Goal: Task Accomplishment & Management: Complete application form

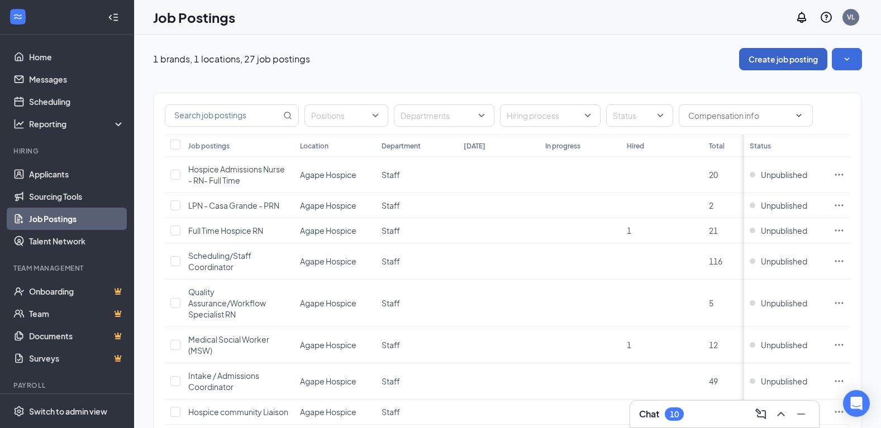
click at [799, 49] on button "Create job posting" at bounding box center [783, 59] width 88 height 22
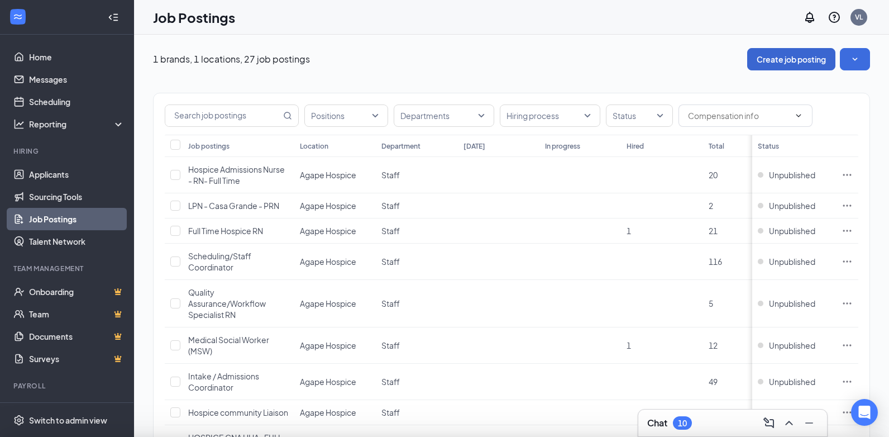
click at [799, 54] on div at bounding box center [444, 218] width 889 height 437
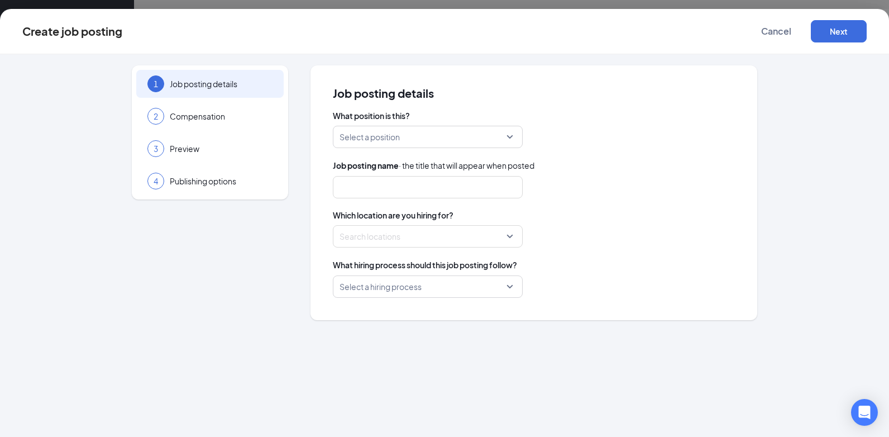
click at [407, 132] on input "search" at bounding box center [424, 136] width 169 height 21
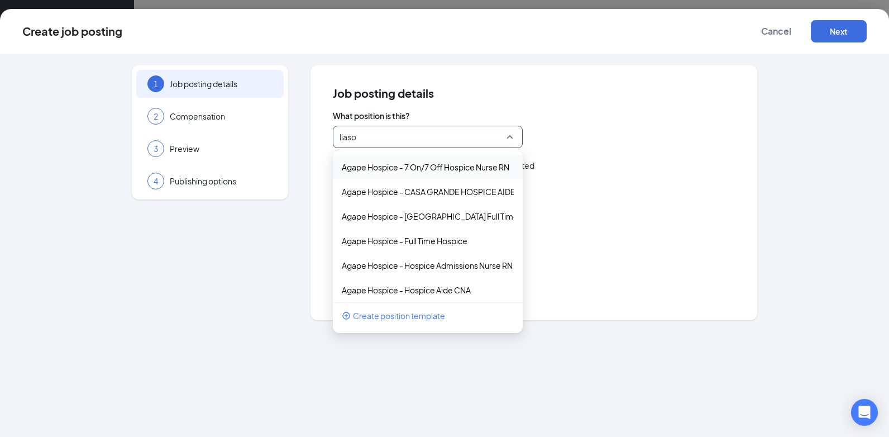
type input "liason"
type input "Prime Hours Hospice Nurse RN"
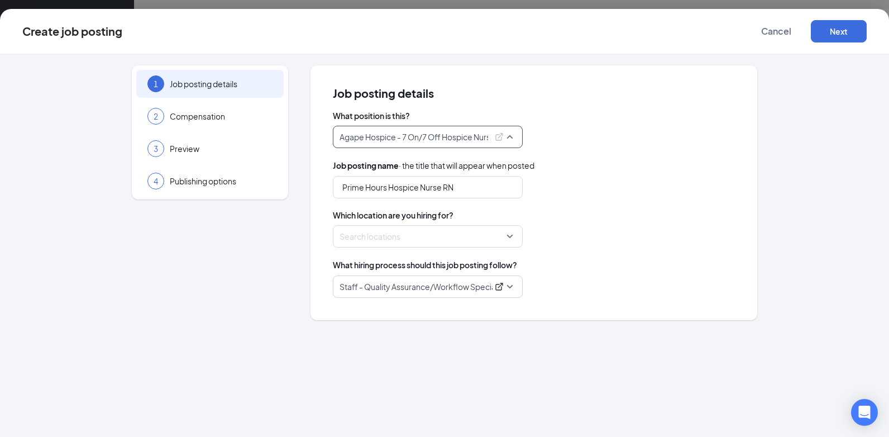
drag, startPoint x: 450, startPoint y: 135, endPoint x: 455, endPoint y: 136, distance: 5.7
click at [450, 135] on p "Agape Hospice - 7 On/7 Off Hospice Nurse RN" at bounding box center [414, 136] width 149 height 11
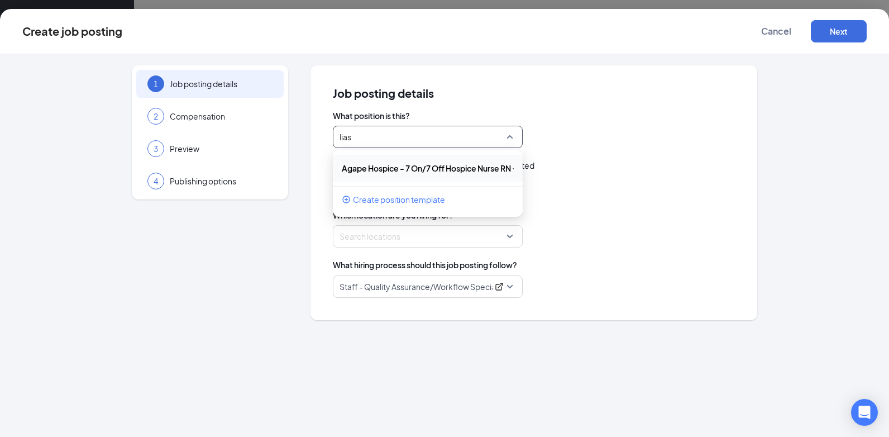
type input "lias"
click at [450, 149] on div "What position is this? Agape Hospice - 7 On/7 Off Hospice Nurse RN 86768 Agape …" at bounding box center [534, 204] width 402 height 188
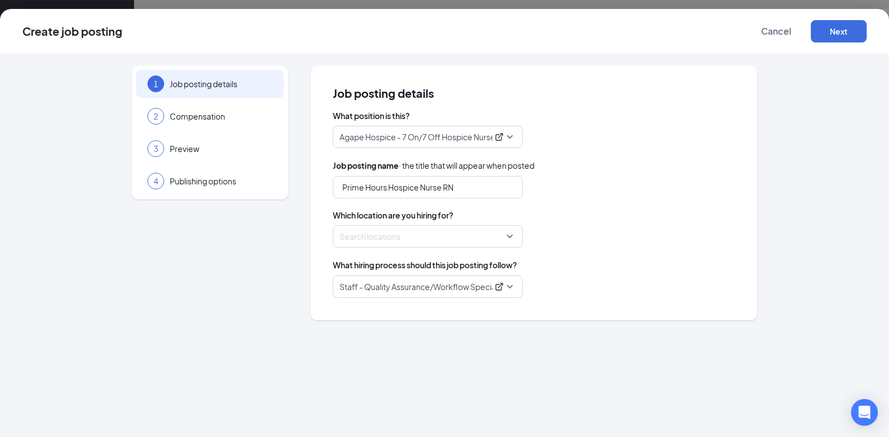
click at [512, 136] on span "Agape Hospice - 7 On/7 Off Hospice Nurse RN" at bounding box center [428, 136] width 176 height 21
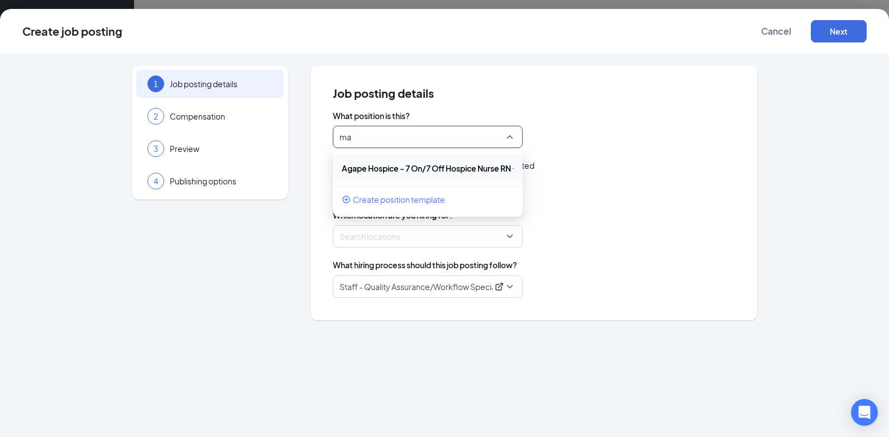
type input "m"
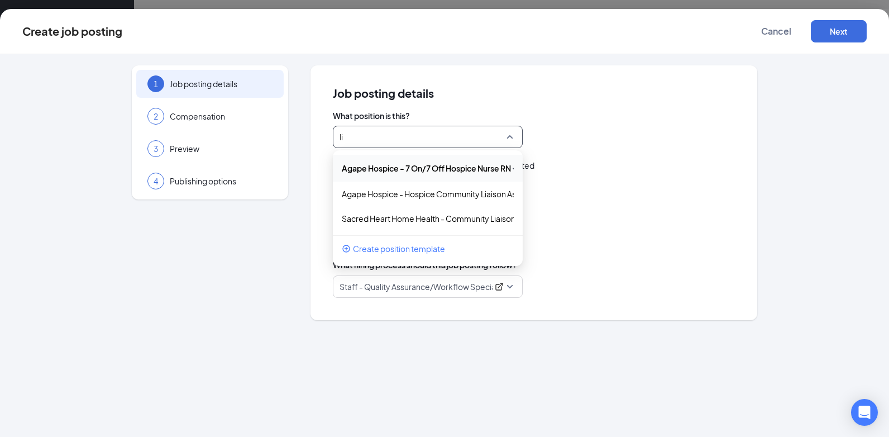
type input "l"
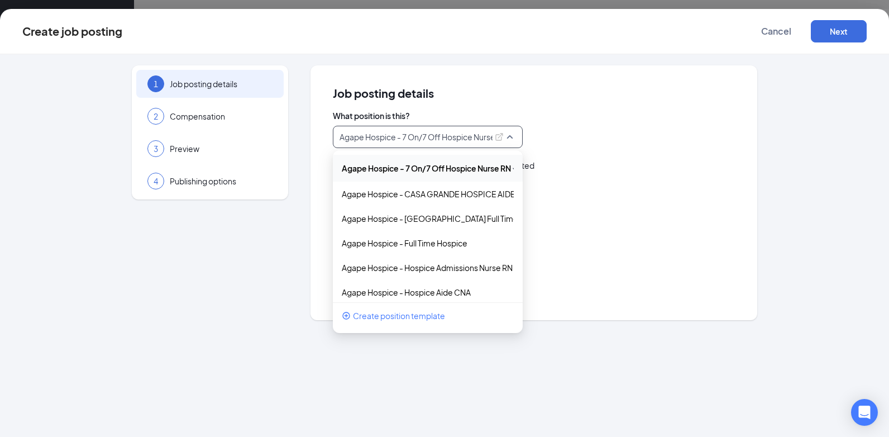
click at [594, 108] on div "Job posting details What position is this? [GEOGRAPHIC_DATA] - 7 On/7 Off Hospi…" at bounding box center [534, 193] width 402 height 210
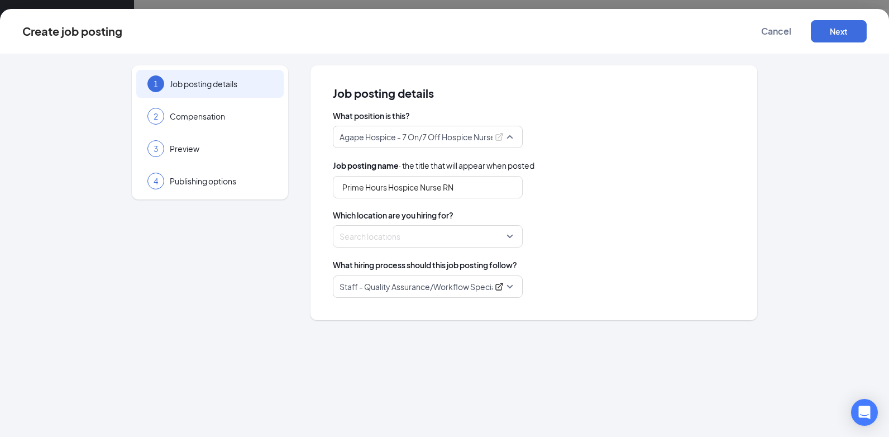
click at [513, 137] on span "Agape Hospice - 7 On/7 Off Hospice Nurse RN" at bounding box center [428, 136] width 176 height 21
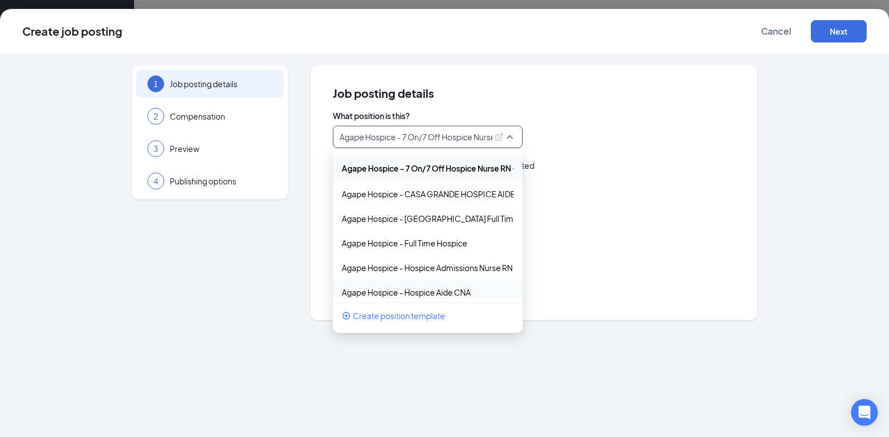
click at [423, 321] on span "Create position template" at bounding box center [399, 315] width 92 height 12
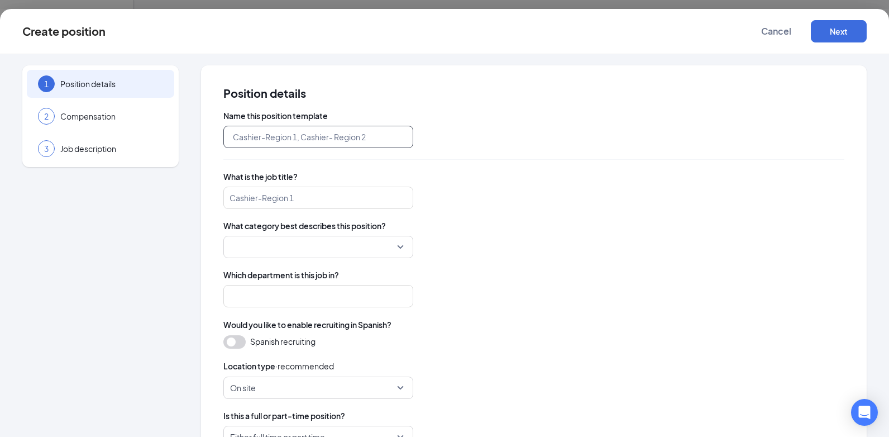
click at [351, 135] on input "text" at bounding box center [318, 137] width 190 height 22
type input "Agape Hospice Community Liason"
click at [317, 195] on input "search" at bounding box center [318, 198] width 190 height 22
type input "Agape Hospice Community Liason"
click at [340, 252] on input "search" at bounding box center [314, 246] width 169 height 21
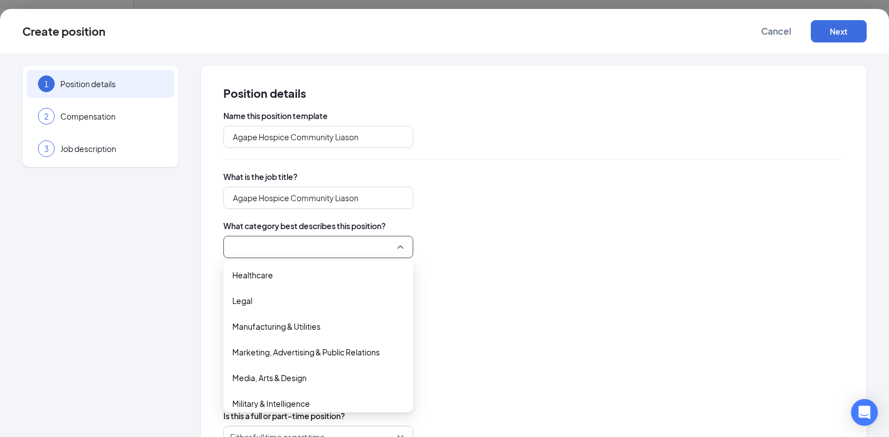
scroll to position [279, 0]
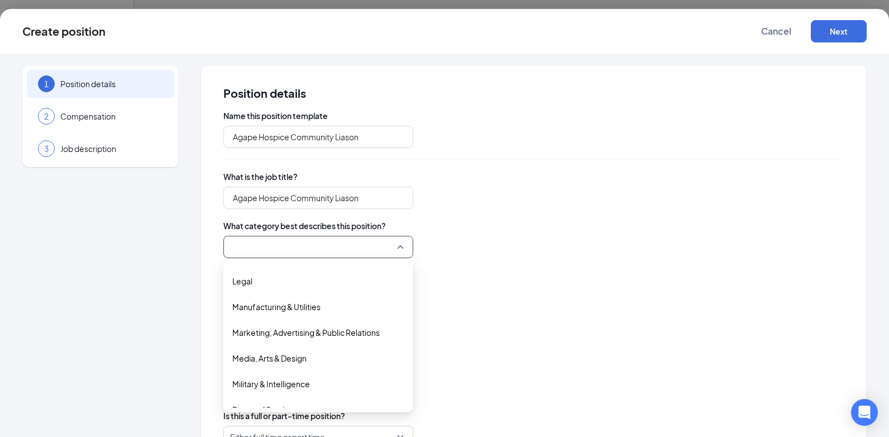
click at [329, 333] on span "Marketing, Advertising & Public Relations" at bounding box center [305, 332] width 147 height 12
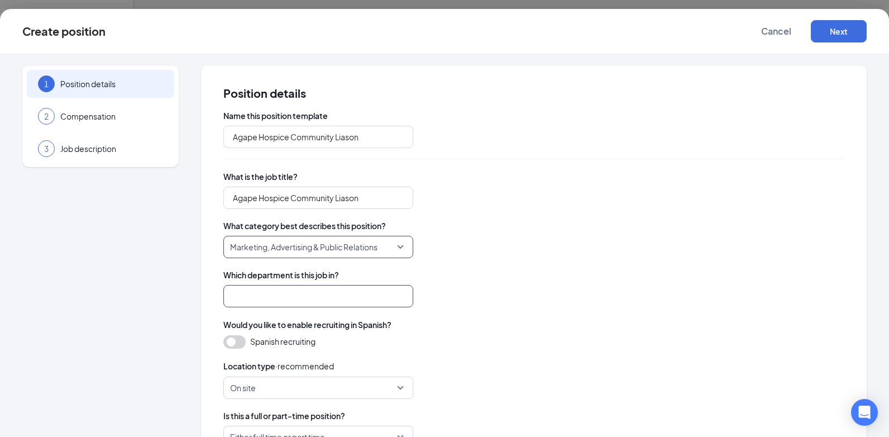
click at [324, 300] on input "search" at bounding box center [318, 296] width 190 height 22
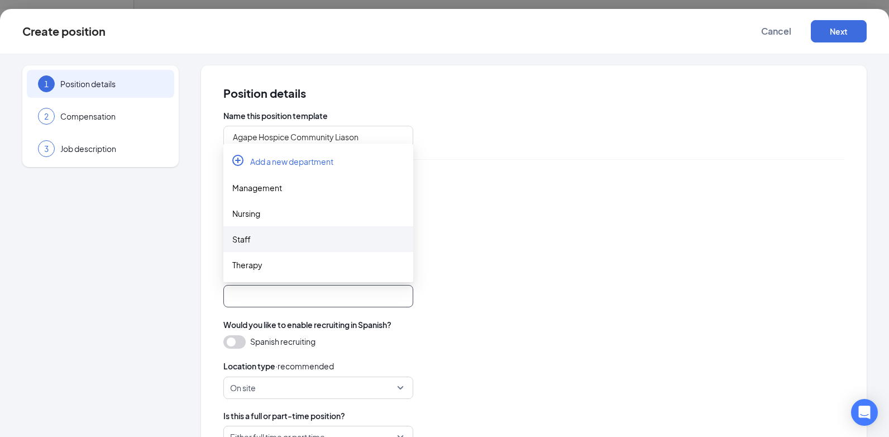
click at [255, 240] on div "Staff" at bounding box center [318, 239] width 172 height 12
type input "Staff"
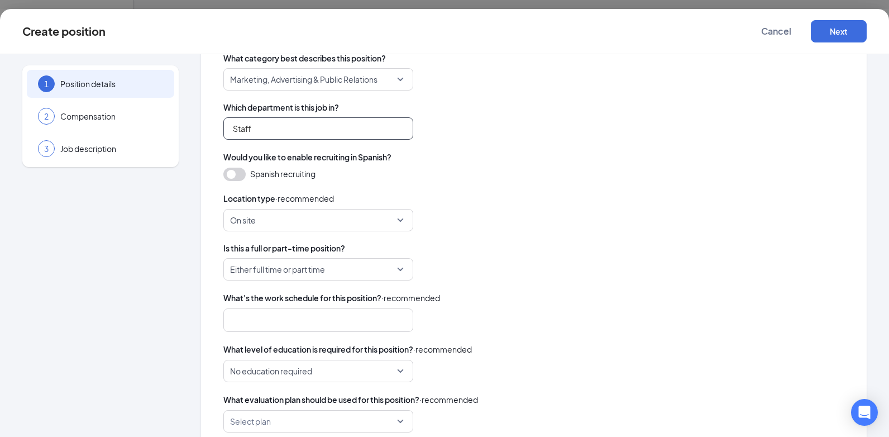
scroll to position [211, 0]
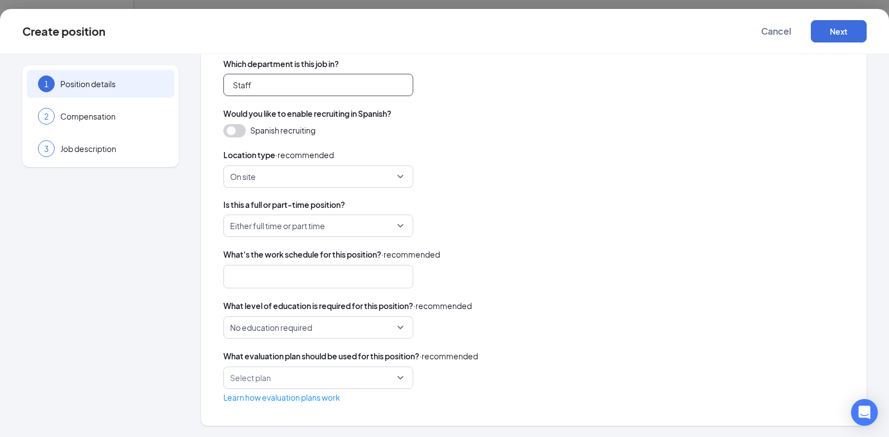
click at [392, 228] on span "Either full time or part time" at bounding box center [313, 225] width 166 height 21
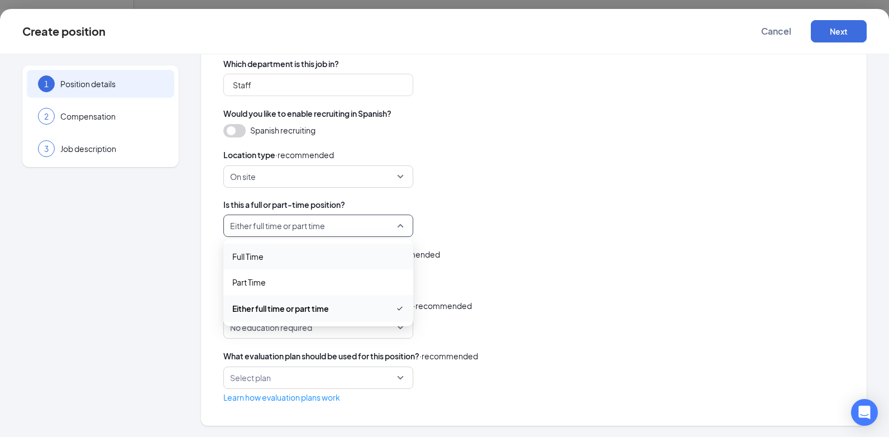
click at [378, 256] on span "Full Time" at bounding box center [318, 256] width 172 height 12
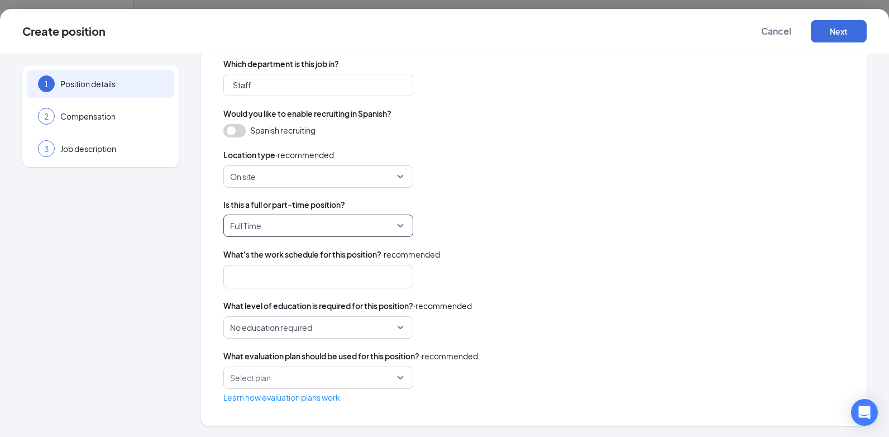
click at [339, 281] on div at bounding box center [313, 277] width 160 height 18
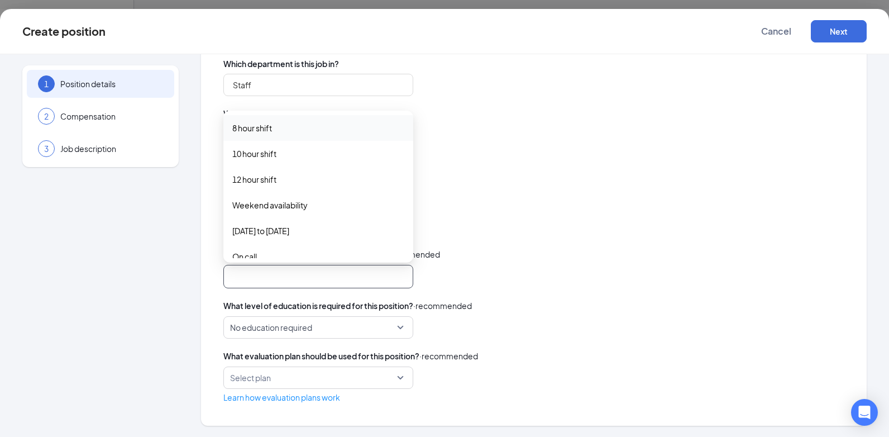
click at [341, 281] on div at bounding box center [313, 277] width 160 height 18
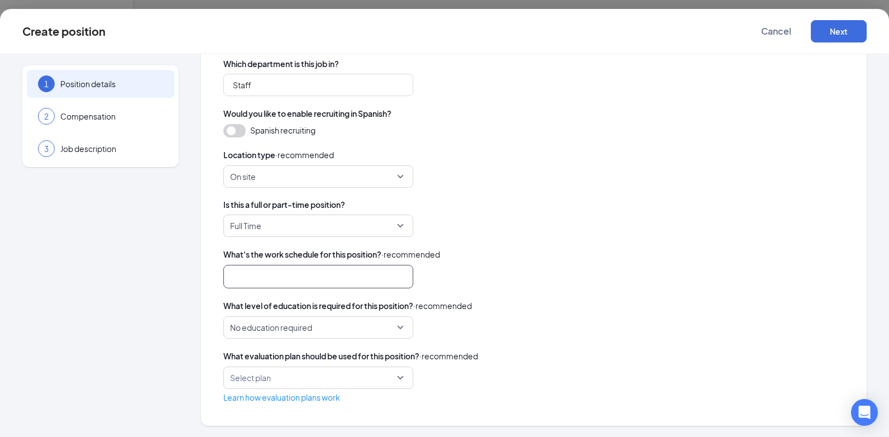
click at [368, 278] on div at bounding box center [313, 277] width 160 height 18
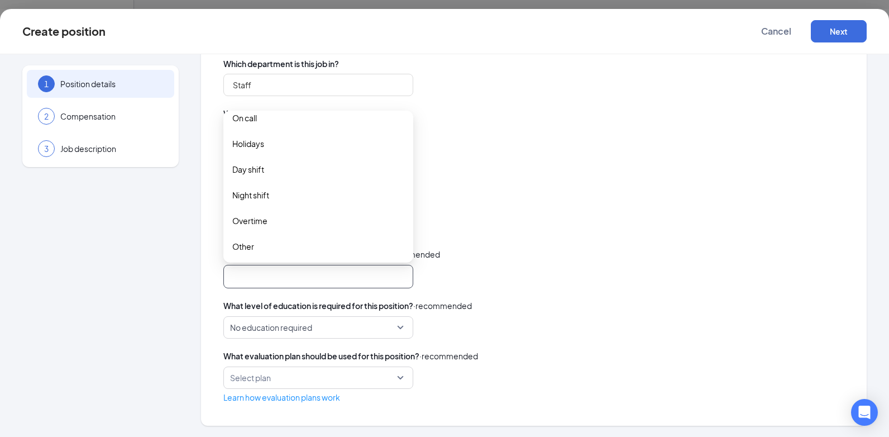
scroll to position [140, 0]
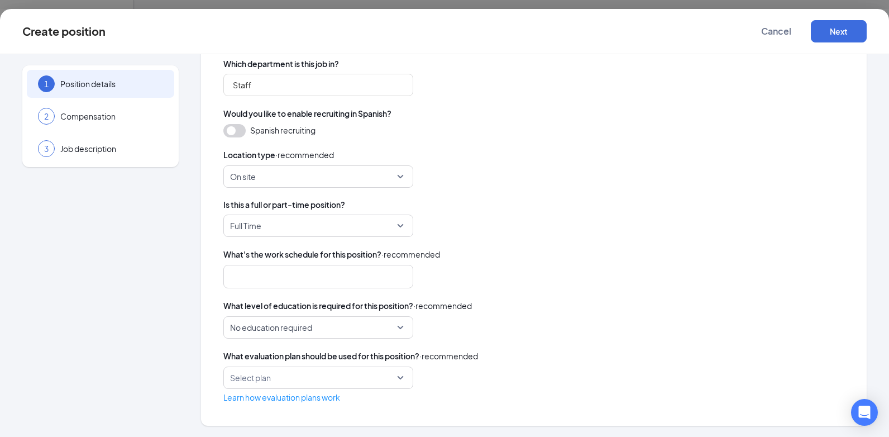
click at [476, 199] on span "Is this a full or part-time position?" at bounding box center [533, 204] width 621 height 11
click at [384, 330] on span "No education required" at bounding box center [313, 327] width 166 height 21
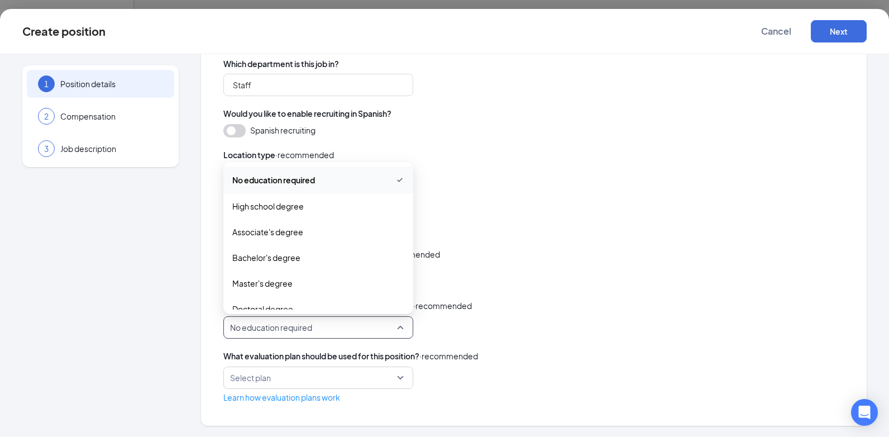
click at [471, 331] on div "No education required none high_school_degree No education required High school…" at bounding box center [533, 327] width 621 height 22
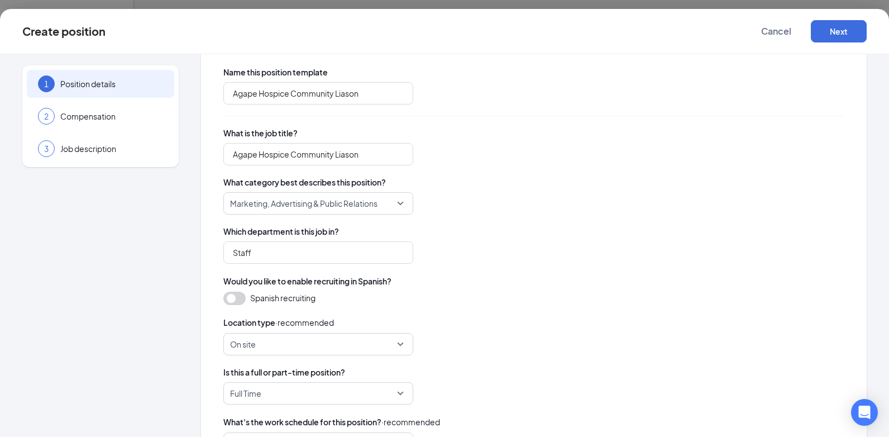
scroll to position [0, 0]
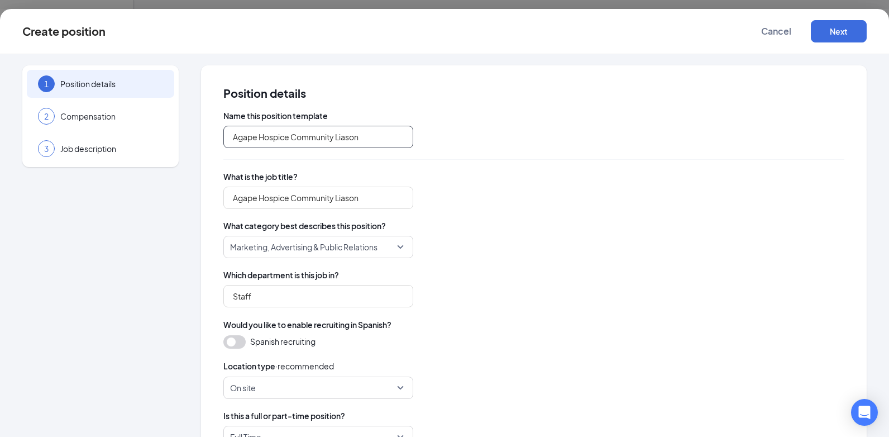
click at [348, 136] on input "Agape Hospice Community Liason" at bounding box center [318, 137] width 190 height 22
type input "Agape Hospice Community Liaison"
click at [345, 201] on input "Agape Hospice Community Liason" at bounding box center [318, 198] width 190 height 22
drag, startPoint x: 292, startPoint y: 197, endPoint x: 223, endPoint y: 203, distance: 68.4
click at [223, 202] on input "Agape Hospice Community Liaison" at bounding box center [318, 198] width 190 height 22
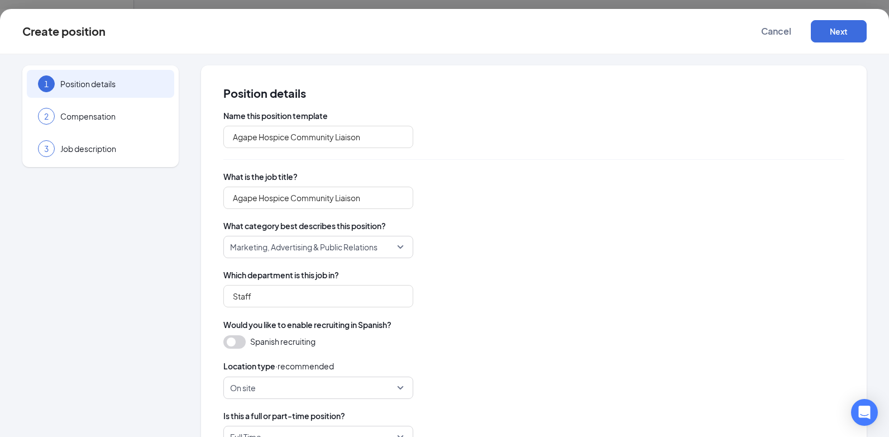
click at [725, 220] on span "What category best describes this position?" at bounding box center [533, 225] width 621 height 11
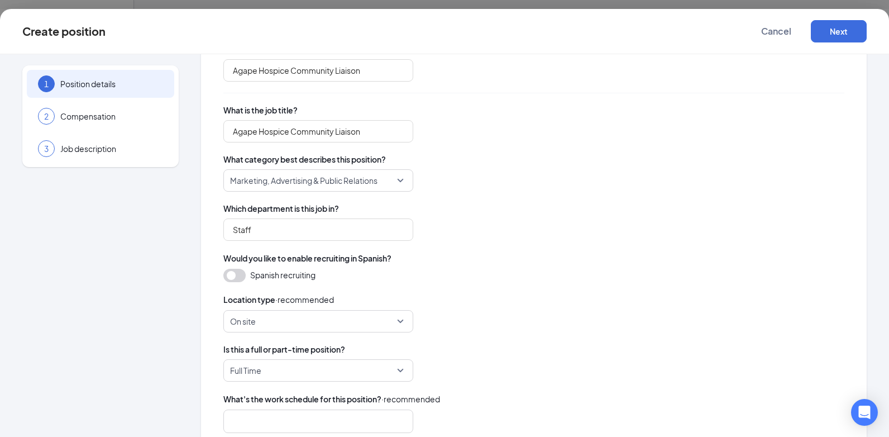
scroll to position [112, 0]
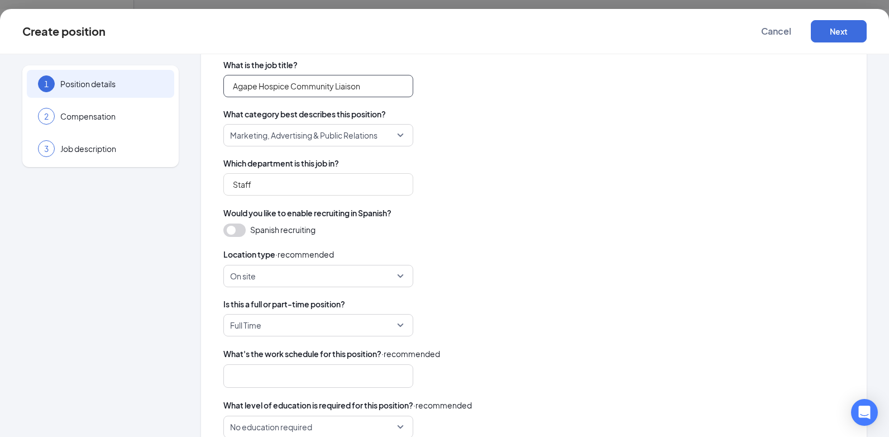
drag, startPoint x: 292, startPoint y: 86, endPoint x: 226, endPoint y: 92, distance: 65.6
click at [226, 92] on input "Agape Hospice Community Liaison" at bounding box center [318, 86] width 190 height 22
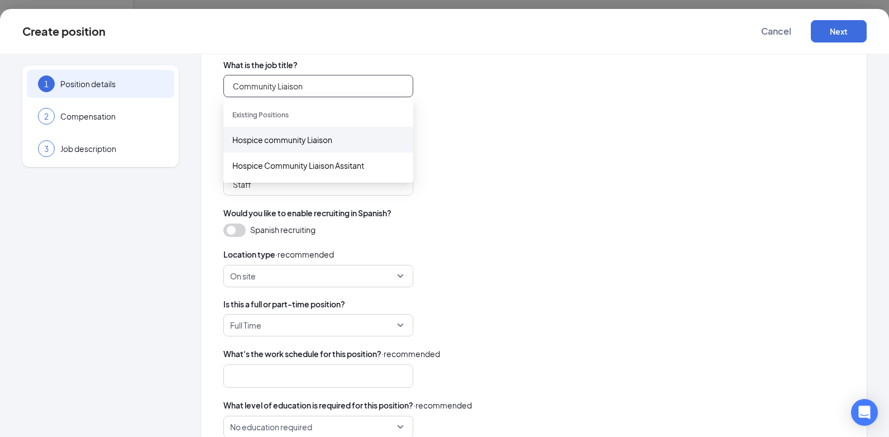
click at [315, 141] on div "Hospice community Liaison" at bounding box center [318, 139] width 172 height 12
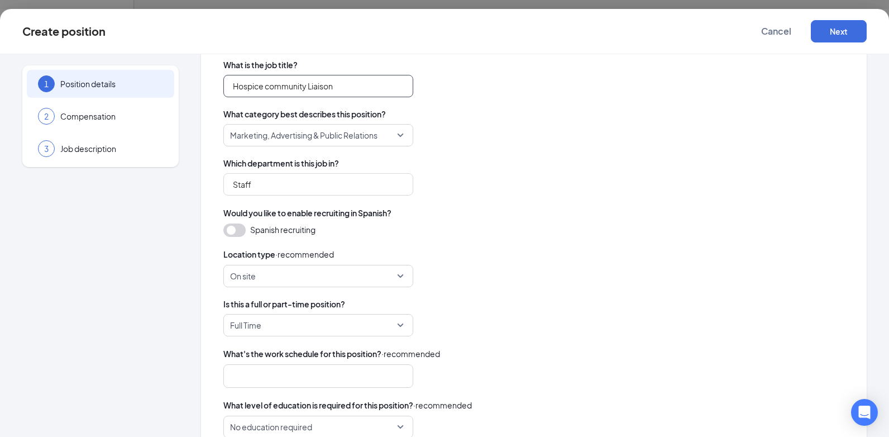
scroll to position [211, 0]
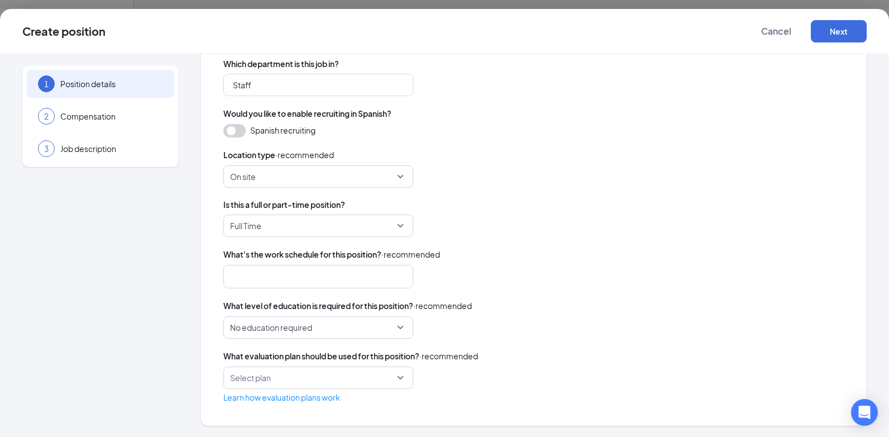
type input "Hospice community Liaison"
click at [371, 275] on div at bounding box center [313, 277] width 160 height 18
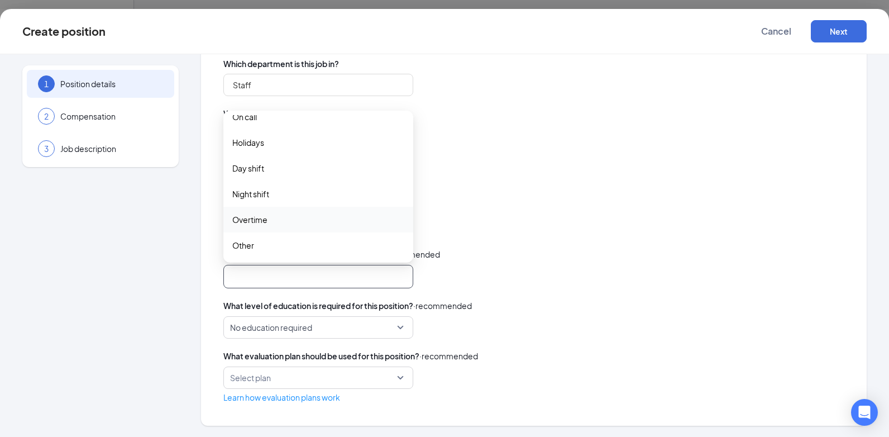
click at [379, 329] on span "No education required" at bounding box center [313, 327] width 166 height 21
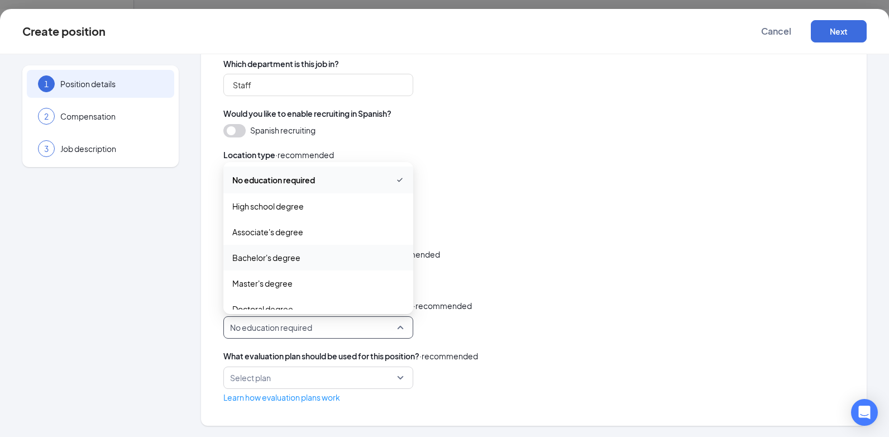
click at [312, 252] on span "Bachelor's degree" at bounding box center [318, 257] width 172 height 12
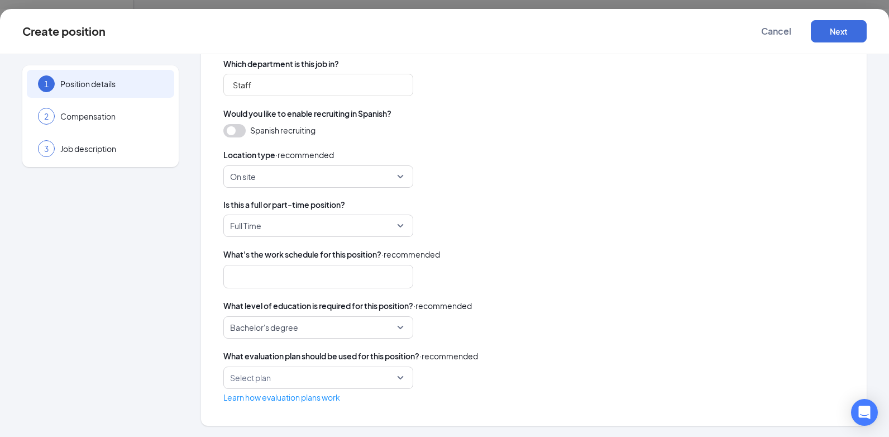
click at [498, 343] on div "Name this position template Agape Hospice Community Liaison What is the job tit…" at bounding box center [533, 151] width 621 height 504
click at [399, 364] on div "What evaluation plan should be used for this position? · recommended Select pla…" at bounding box center [533, 377] width 621 height 54
click at [400, 372] on div "Select plan" at bounding box center [318, 377] width 190 height 22
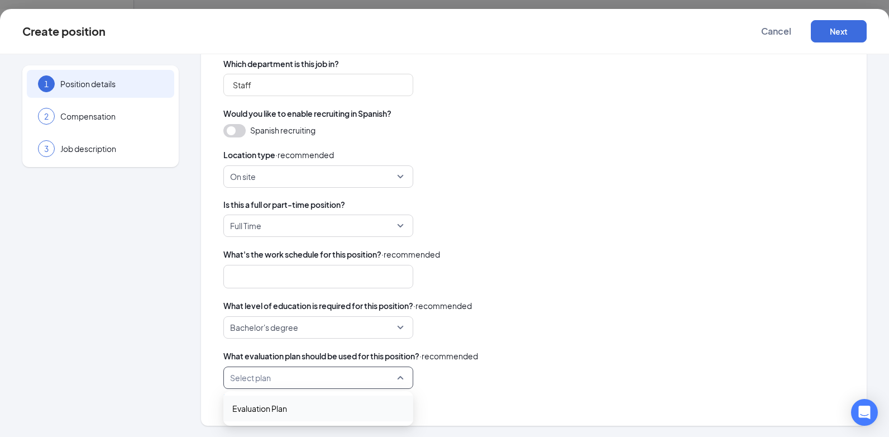
click at [400, 372] on div "Select plan" at bounding box center [318, 377] width 190 height 22
click at [842, 35] on button "Next" at bounding box center [839, 31] width 56 height 22
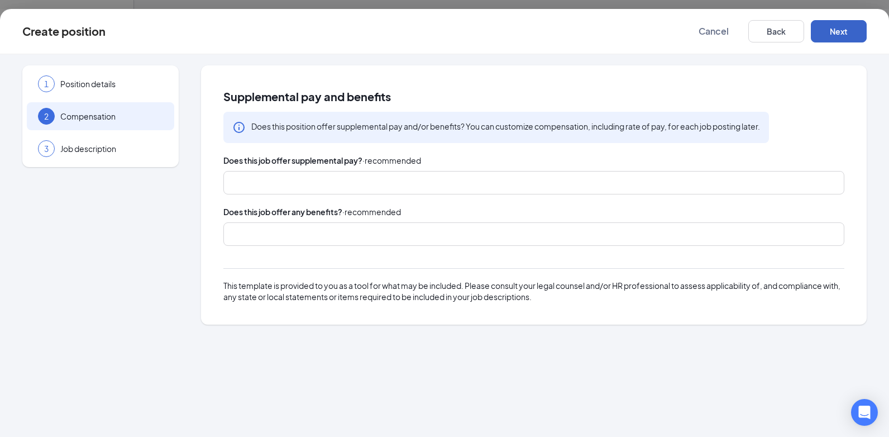
scroll to position [0, 0]
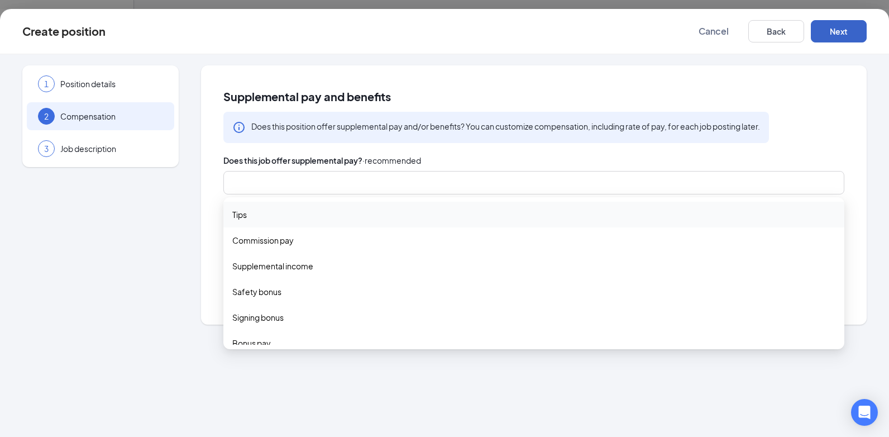
click at [299, 180] on div at bounding box center [528, 183] width 591 height 18
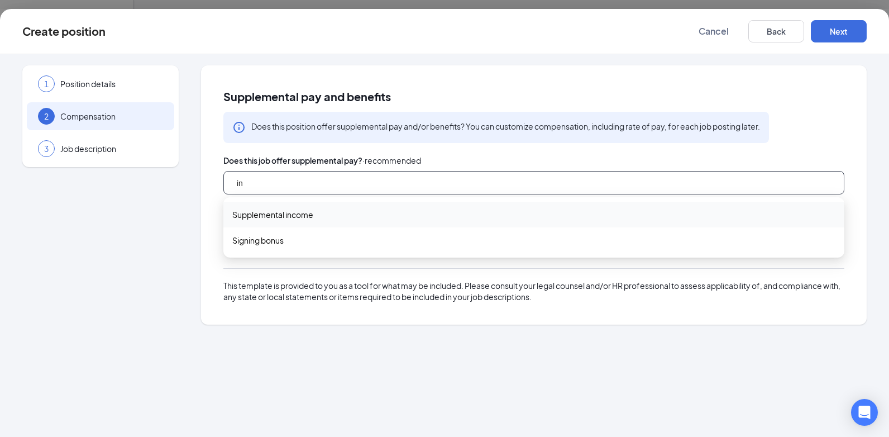
type input "i"
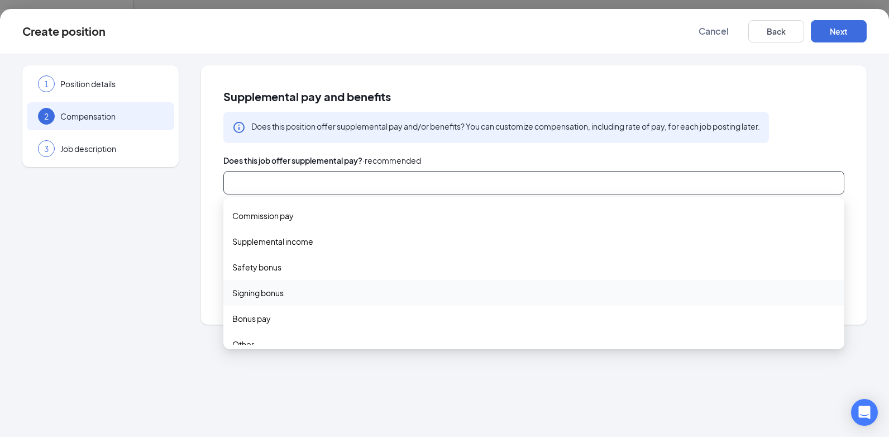
scroll to position [37, 0]
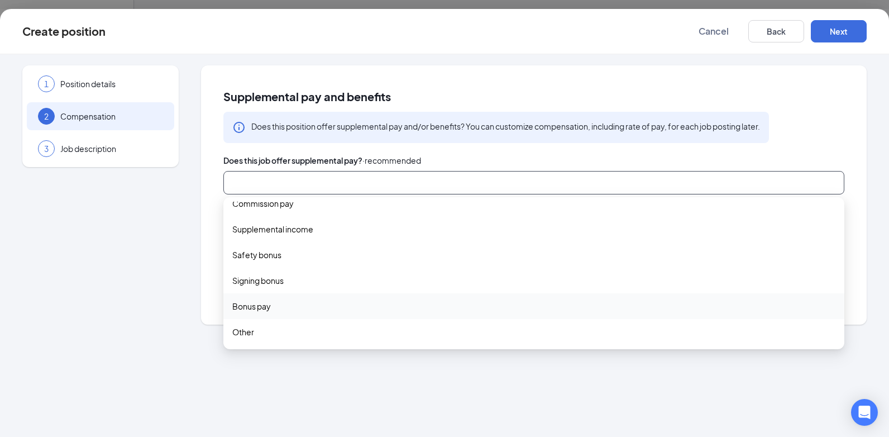
click at [270, 305] on span "Bonus pay" at bounding box center [251, 306] width 39 height 12
click at [485, 141] on div "Does this position offer supplemental pay and/or benefits? You can customize co…" at bounding box center [496, 127] width 546 height 31
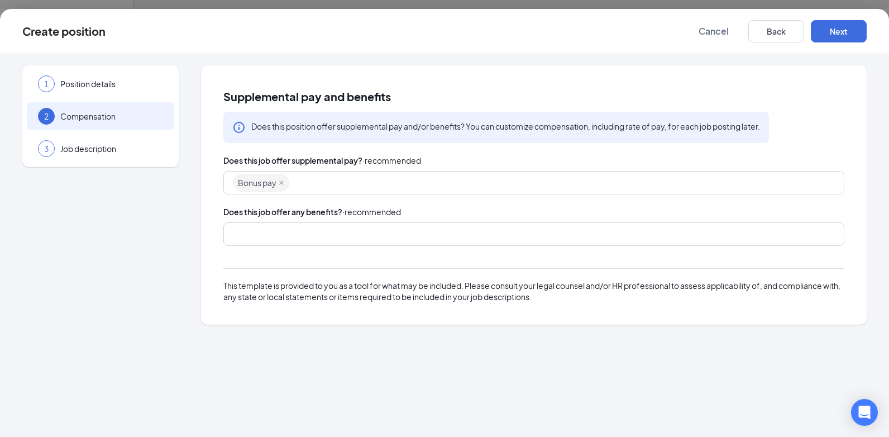
click at [299, 245] on div at bounding box center [533, 233] width 621 height 23
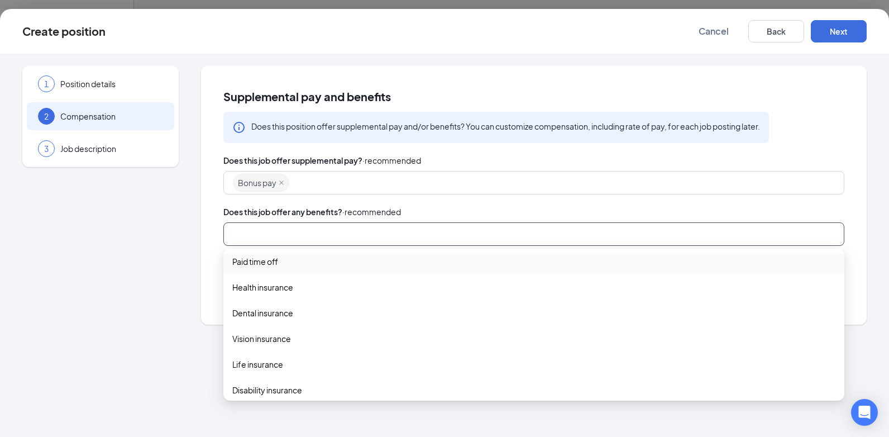
scroll to position [0, 0]
click at [311, 299] on div "Paid time off" at bounding box center [533, 292] width 621 height 26
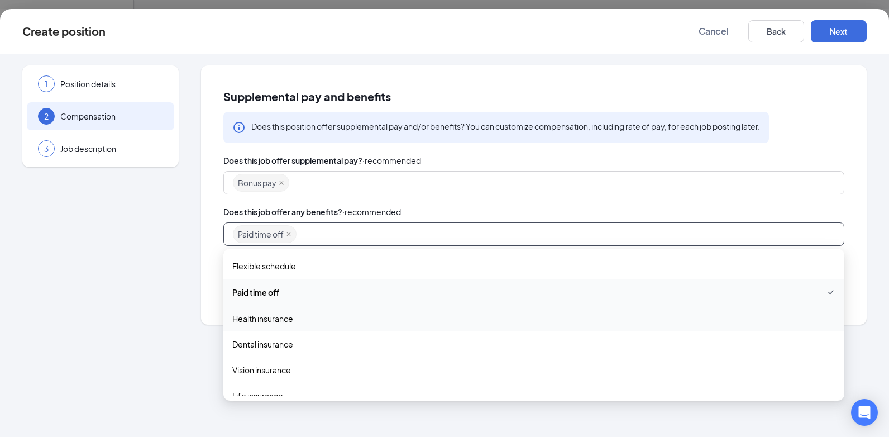
click at [292, 320] on span "Health insurance" at bounding box center [262, 318] width 61 height 12
click at [280, 346] on span "Dental insurance" at bounding box center [262, 345] width 61 height 12
click at [284, 376] on span "Vision insurance" at bounding box center [261, 372] width 59 height 12
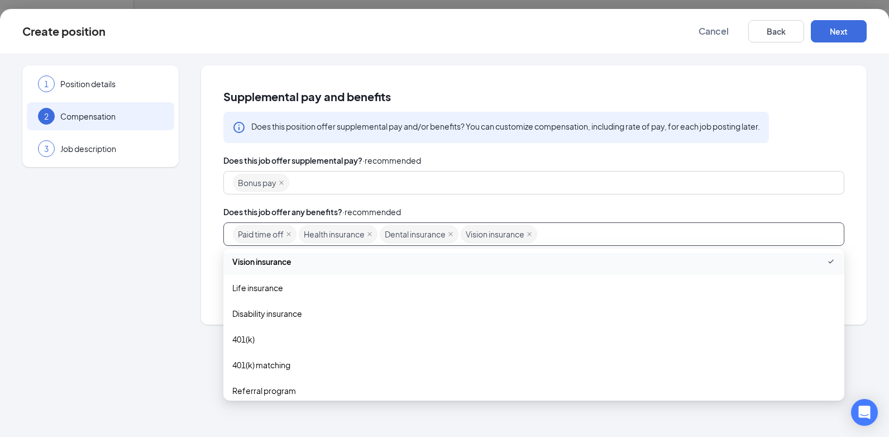
scroll to position [112, 0]
click at [284, 342] on span "401(k)" at bounding box center [533, 338] width 603 height 12
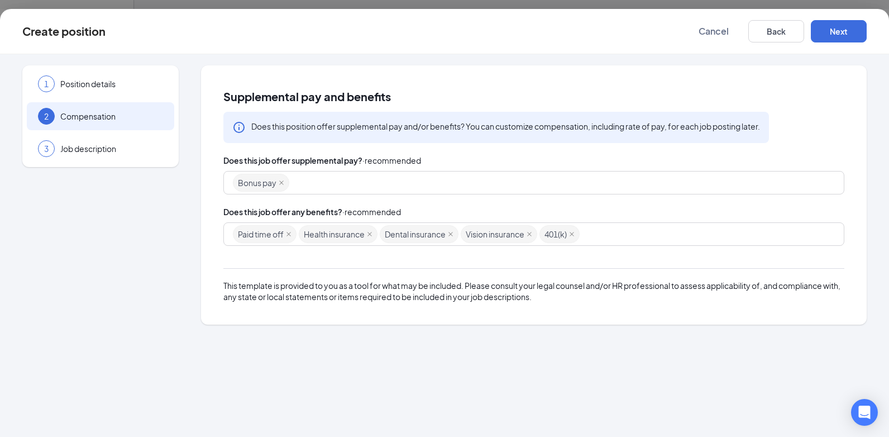
click at [473, 157] on div "Does this job offer supplemental pay? · recommended" at bounding box center [533, 160] width 621 height 12
drag, startPoint x: 572, startPoint y: 234, endPoint x: 556, endPoint y: 235, distance: 15.6
click at [572, 233] on span "401(k)" at bounding box center [560, 234] width 40 height 18
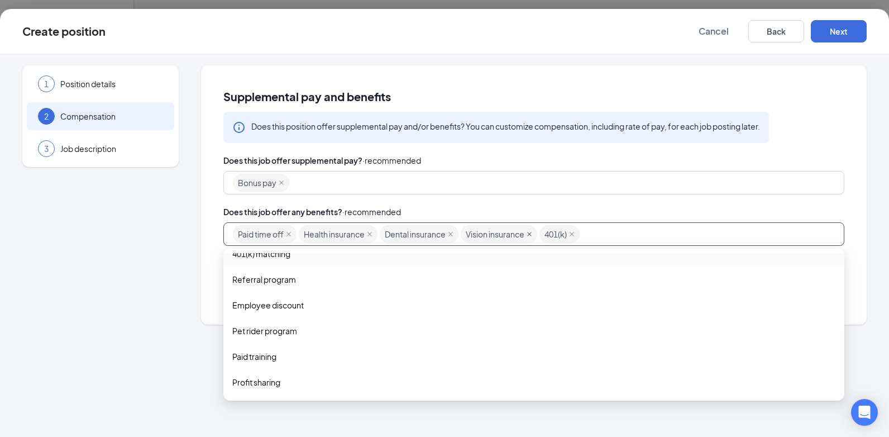
click at [532, 233] on icon "close" at bounding box center [530, 234] width 6 height 6
click at [496, 235] on icon "close" at bounding box center [493, 234] width 6 height 6
click at [451, 234] on icon "close" at bounding box center [451, 234] width 6 height 6
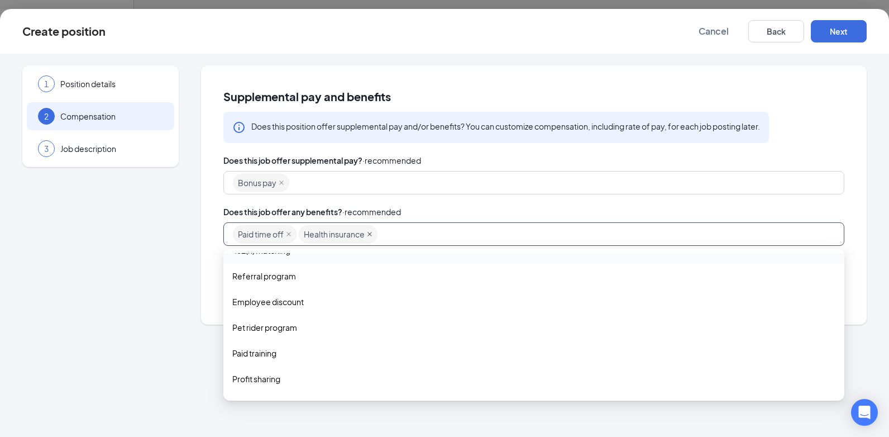
click at [369, 236] on icon "close" at bounding box center [370, 234] width 6 height 6
click at [288, 235] on icon "close" at bounding box center [289, 234] width 4 height 4
click at [281, 183] on icon "close" at bounding box center [281, 182] width 4 height 4
click at [513, 222] on div "Does this job offer any benefits? · recommended 401k 401k_matching referral_pro…" at bounding box center [533, 226] width 621 height 40
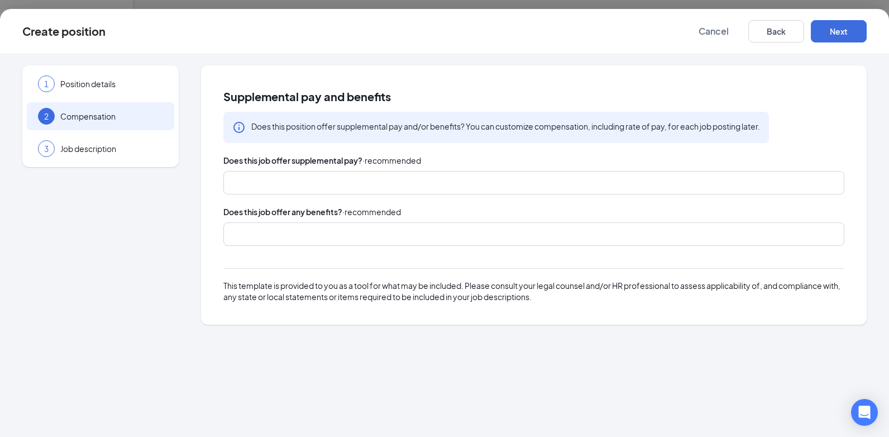
click at [497, 185] on div at bounding box center [528, 183] width 591 height 18
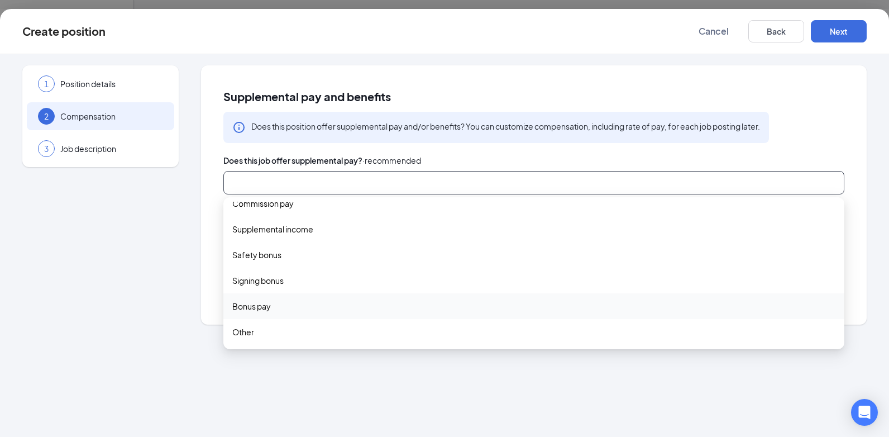
click at [295, 311] on span "Bonus pay" at bounding box center [533, 306] width 603 height 12
click at [491, 127] on div "Does this position offer supplemental pay and/or benefits? You can customize co…" at bounding box center [505, 126] width 509 height 11
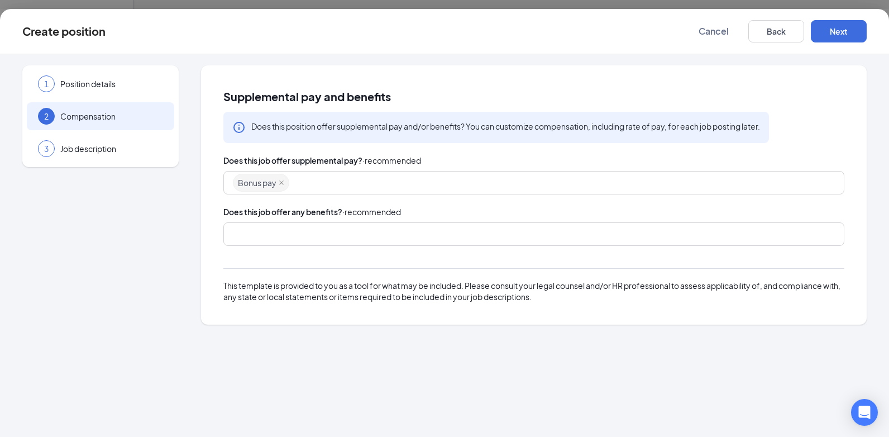
click at [377, 233] on div at bounding box center [528, 234] width 591 height 18
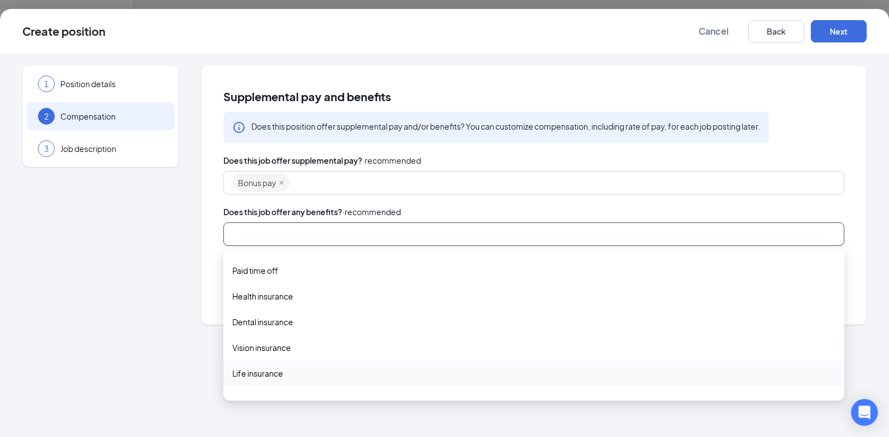
scroll to position [0, 0]
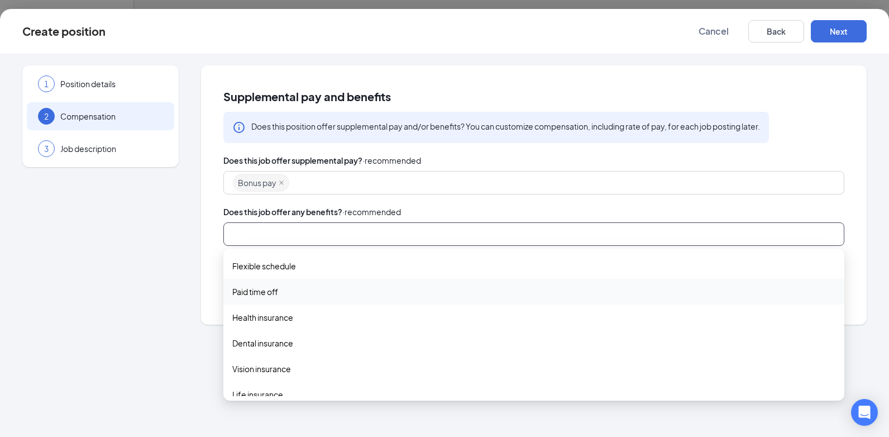
click at [304, 292] on span "Paid time off" at bounding box center [533, 291] width 603 height 12
click at [300, 316] on span "Health insurance" at bounding box center [533, 318] width 603 height 12
click at [300, 350] on span "Dental insurance" at bounding box center [533, 345] width 603 height 12
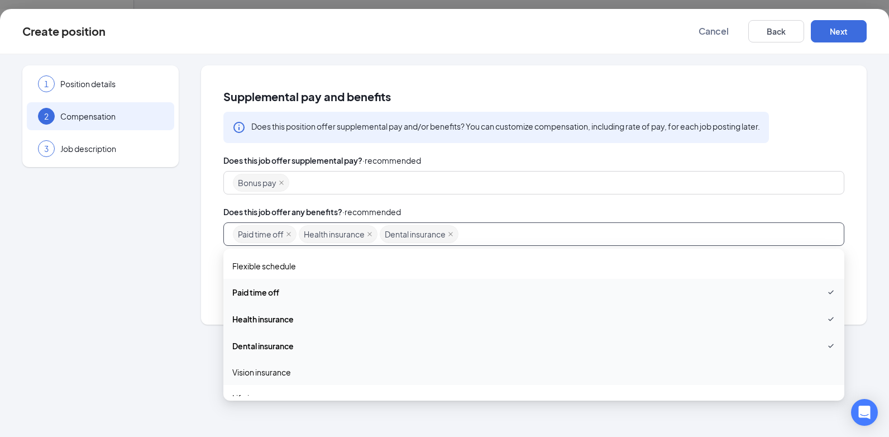
click at [307, 377] on span "Vision insurance" at bounding box center [533, 372] width 603 height 12
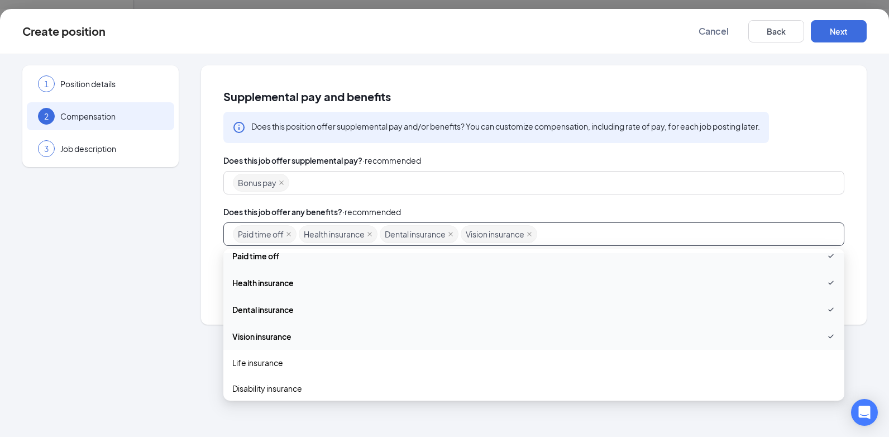
scroll to position [56, 0]
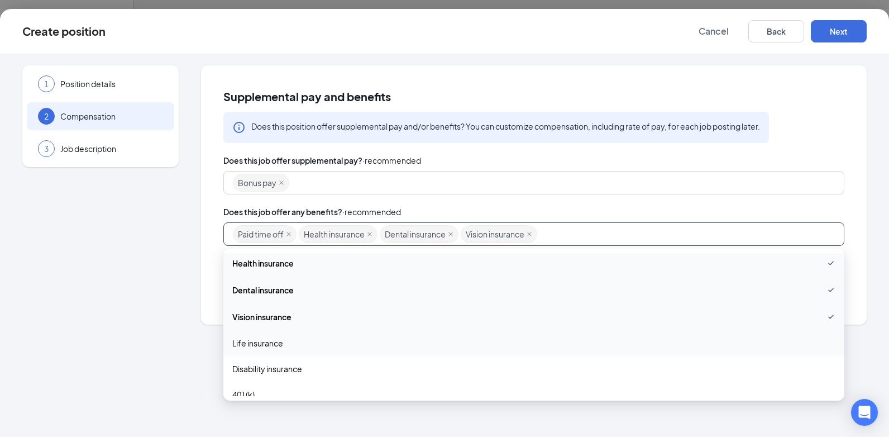
click at [331, 346] on span "Life insurance" at bounding box center [533, 343] width 603 height 12
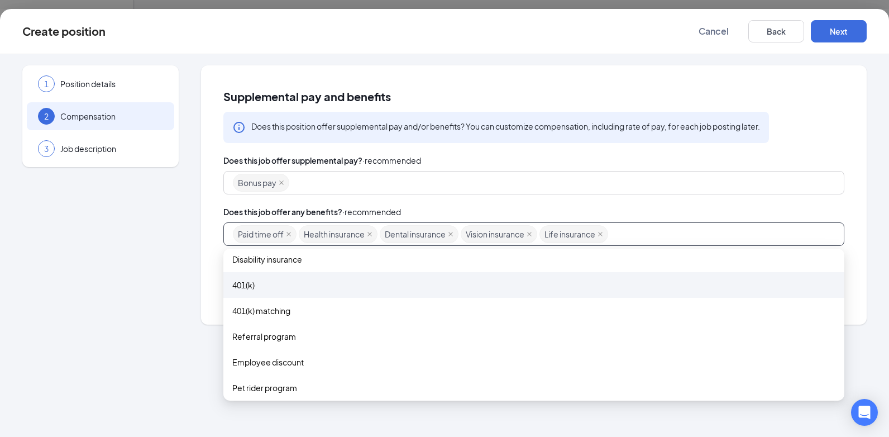
scroll to position [168, 0]
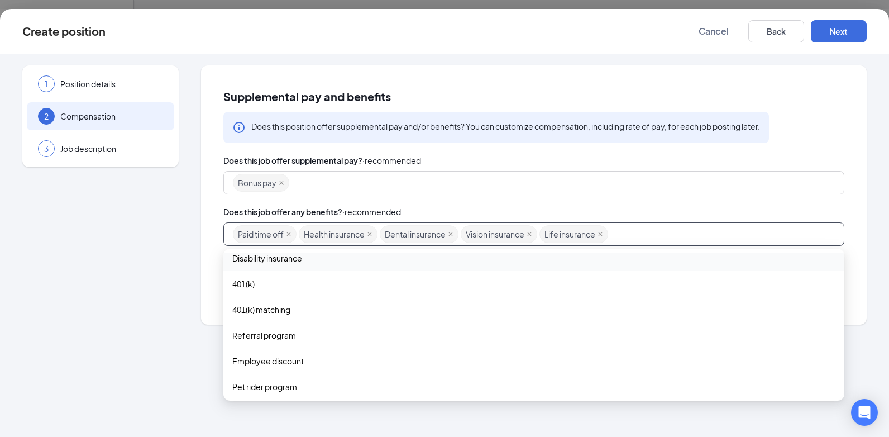
click at [301, 256] on span "Disability insurance" at bounding box center [267, 258] width 70 height 12
click at [293, 290] on span "401(k)" at bounding box center [533, 285] width 603 height 12
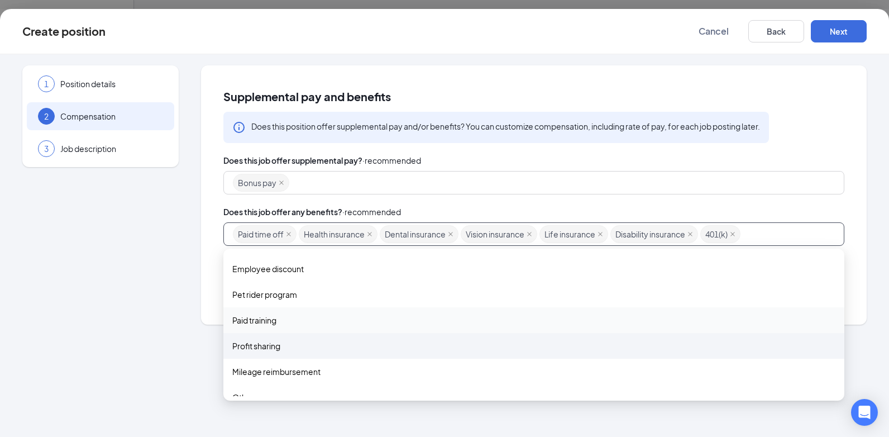
scroll to position [276, 0]
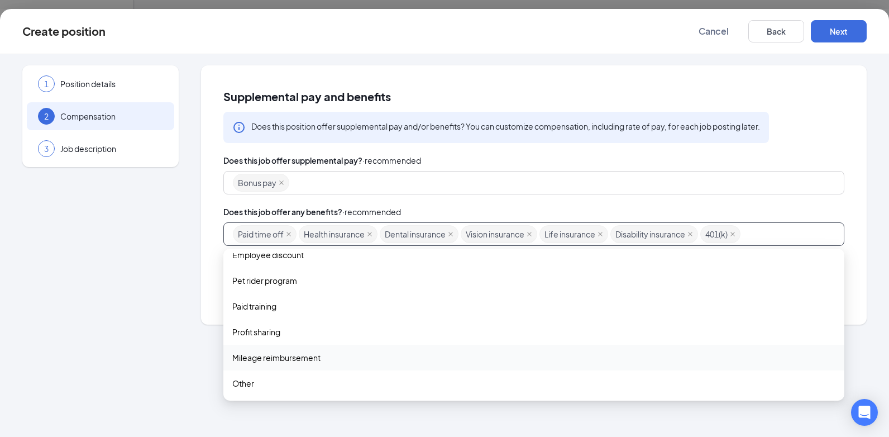
click at [295, 360] on span "Mileage reimbursement" at bounding box center [276, 357] width 88 height 12
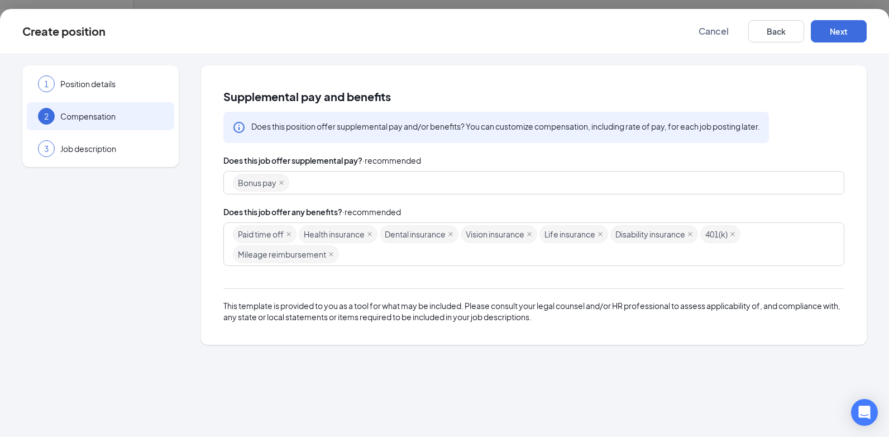
click at [618, 218] on div "Does this job offer any benefits? · recommended Paid time off Health insurance …" at bounding box center [533, 236] width 621 height 60
click at [846, 32] on button "Next" at bounding box center [839, 31] width 56 height 22
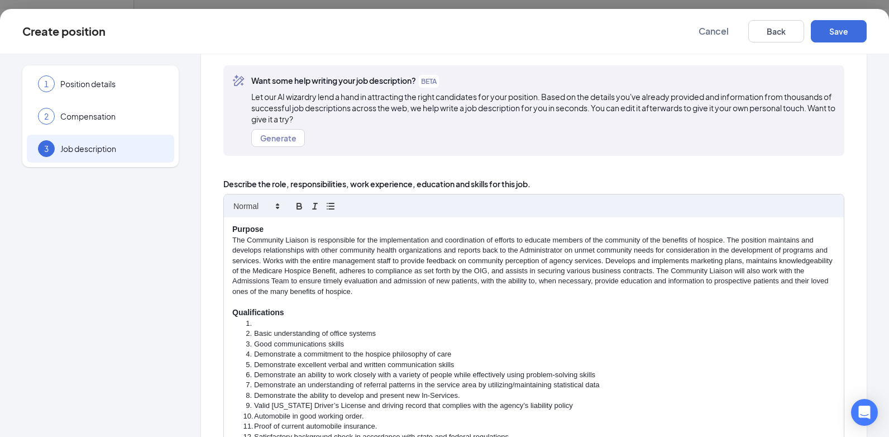
scroll to position [56, 0]
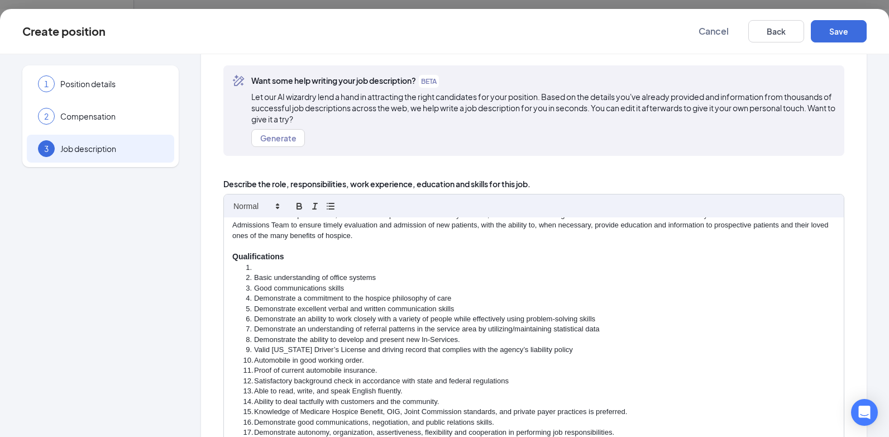
click at [250, 274] on li "Basic understanding of office systems" at bounding box center [540, 278] width 593 height 10
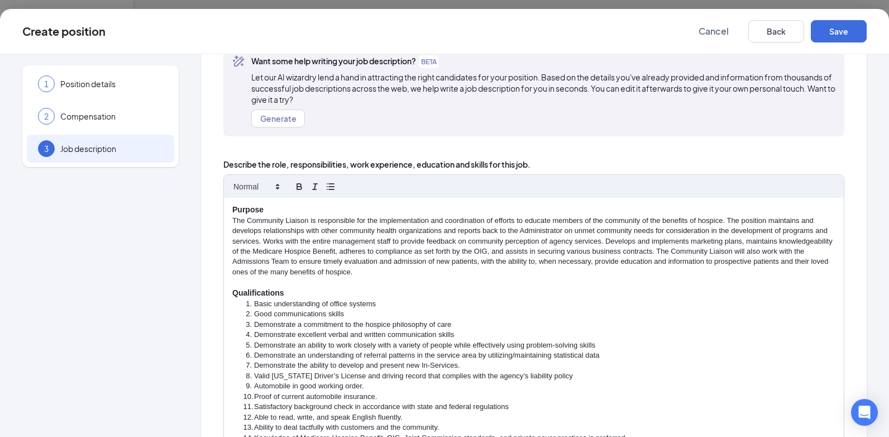
scroll to position [39, 0]
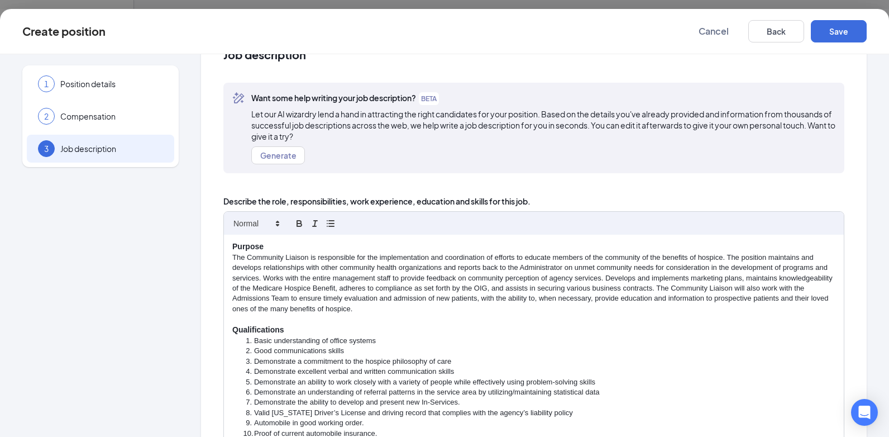
click at [233, 259] on p "The Community Liaison is responsible for the implementation and coordination of…" at bounding box center [533, 283] width 603 height 62
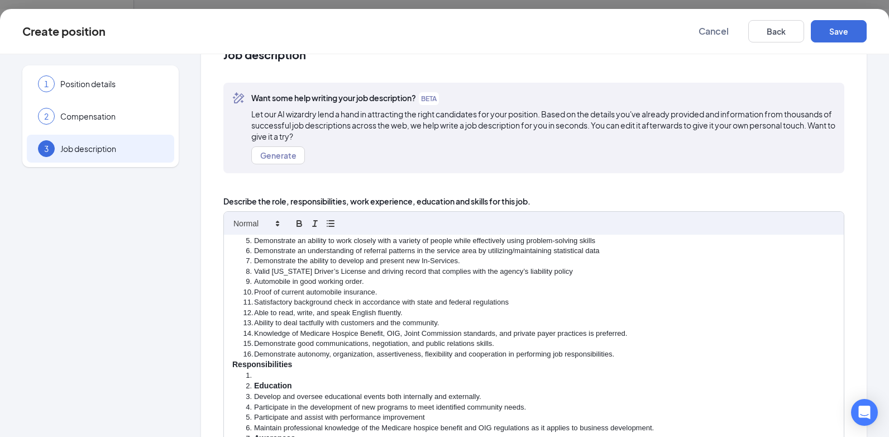
scroll to position [168, 0]
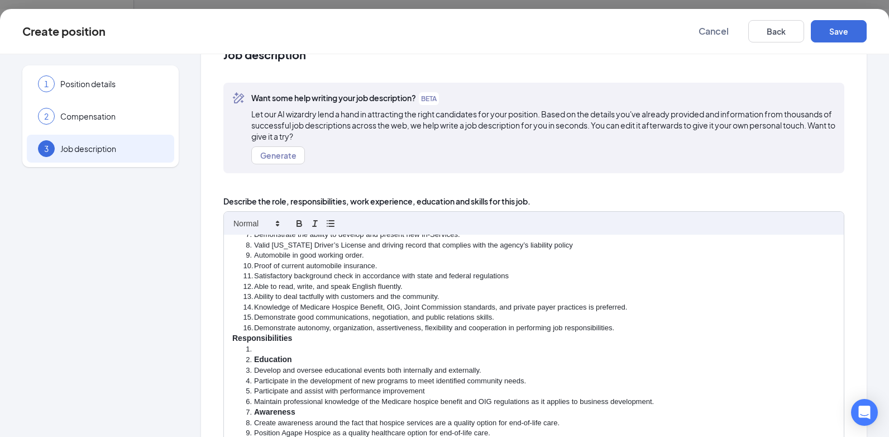
click at [280, 353] on li at bounding box center [540, 349] width 593 height 10
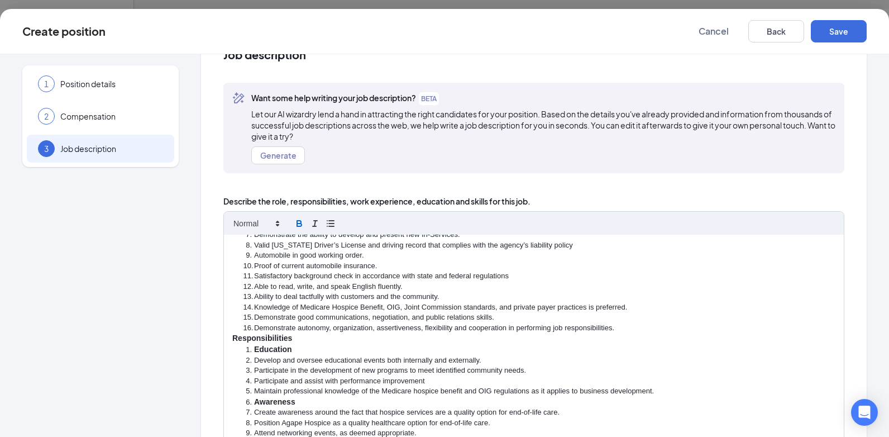
click at [256, 360] on li "Develop and oversee educational events both internally and externally." at bounding box center [540, 360] width 593 height 10
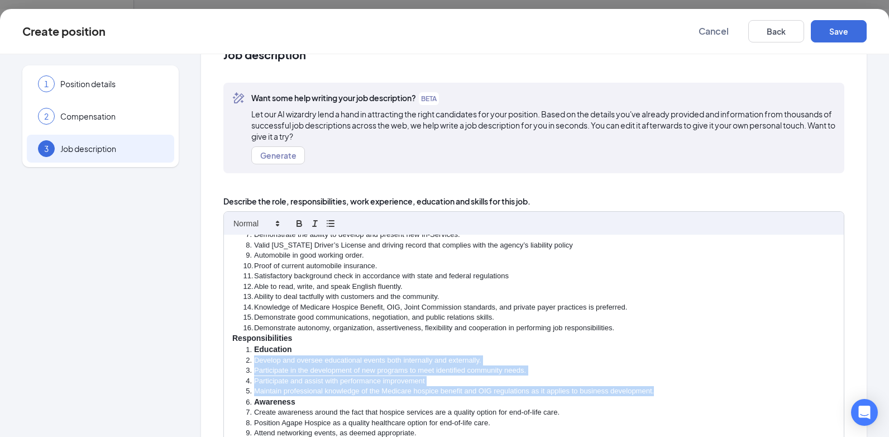
drag, startPoint x: 256, startPoint y: 360, endPoint x: 656, endPoint y: 386, distance: 400.2
click at [656, 386] on ol "Education Develop and oversee educational events both internally and externally…" at bounding box center [533, 417] width 603 height 146
click at [328, 225] on icon "button" at bounding box center [331, 223] width 10 height 10
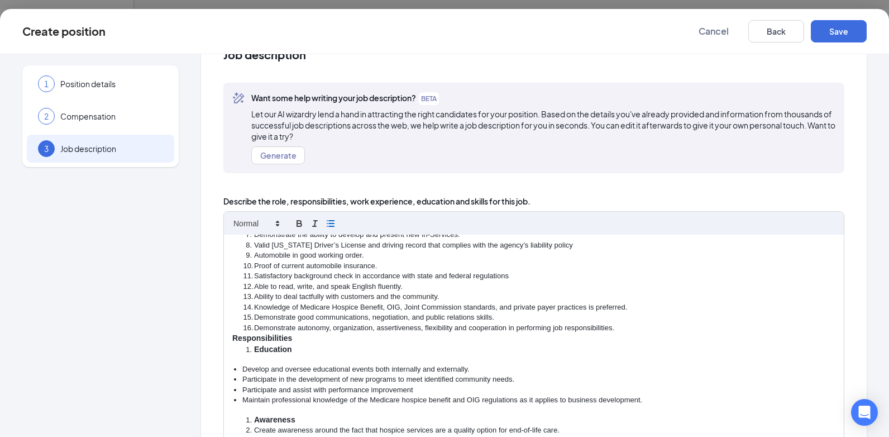
click at [328, 225] on icon "button" at bounding box center [331, 223] width 10 height 10
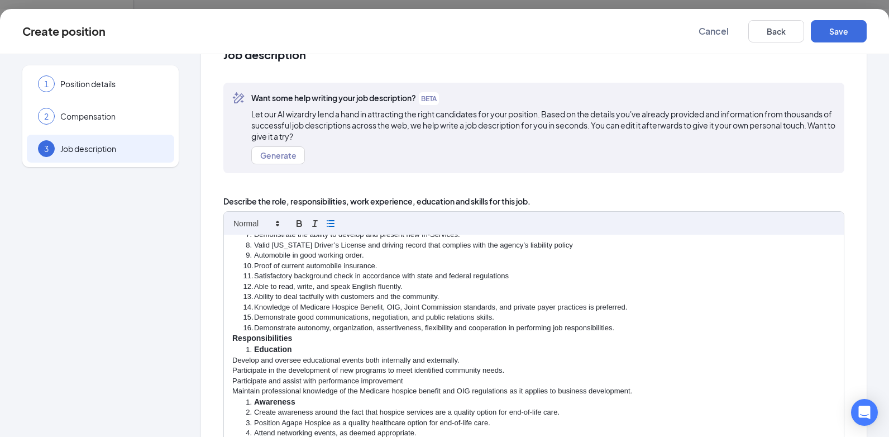
click at [328, 225] on icon "button" at bounding box center [331, 223] width 10 height 10
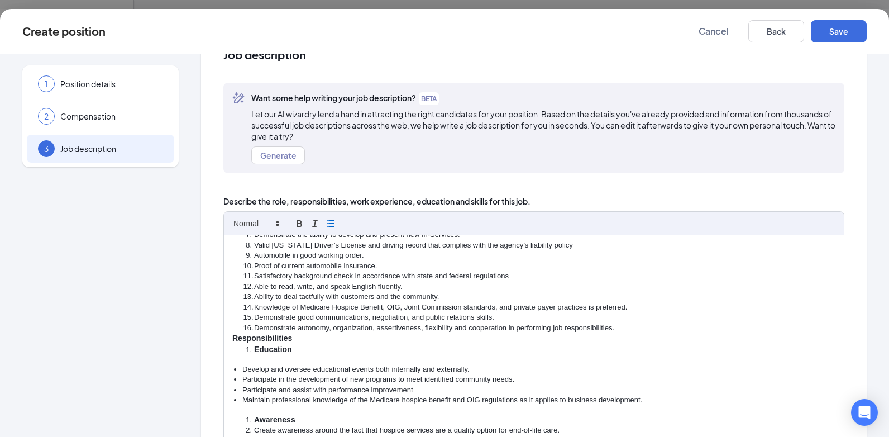
drag, startPoint x: 335, startPoint y: 349, endPoint x: 306, endPoint y: 354, distance: 29.5
click at [333, 349] on li "Education" at bounding box center [540, 349] width 593 height 11
click at [240, 370] on ul "Develop and oversee educational events both internally and externally. Particip…" at bounding box center [533, 384] width 603 height 41
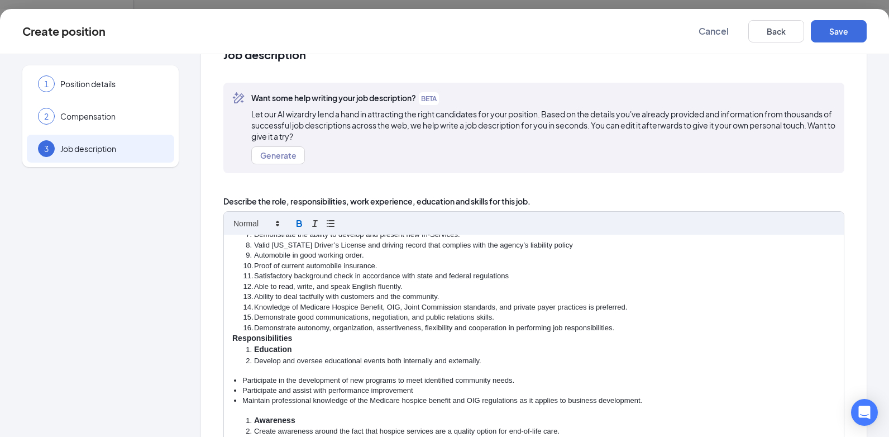
click at [241, 381] on ul "Participate in the development of new programs to meet identified community nee…" at bounding box center [533, 390] width 603 height 31
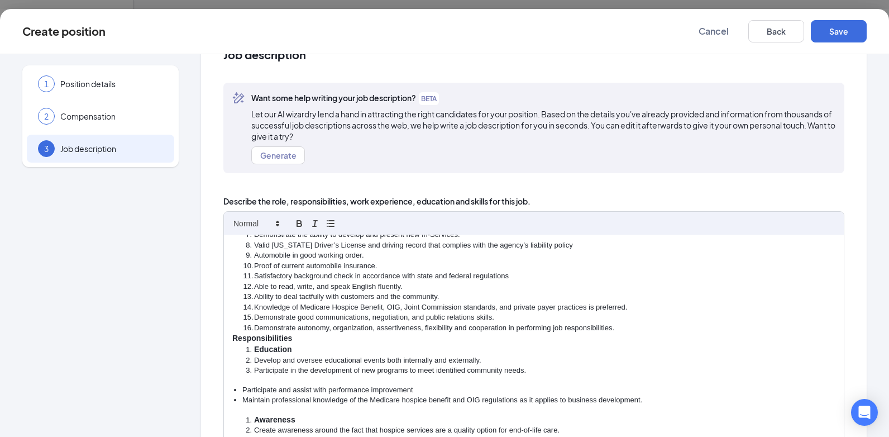
click at [238, 386] on ul "Participate and assist with performance improvement Maintain professional knowl…" at bounding box center [533, 395] width 603 height 21
click at [256, 345] on strong "Education" at bounding box center [273, 349] width 38 height 9
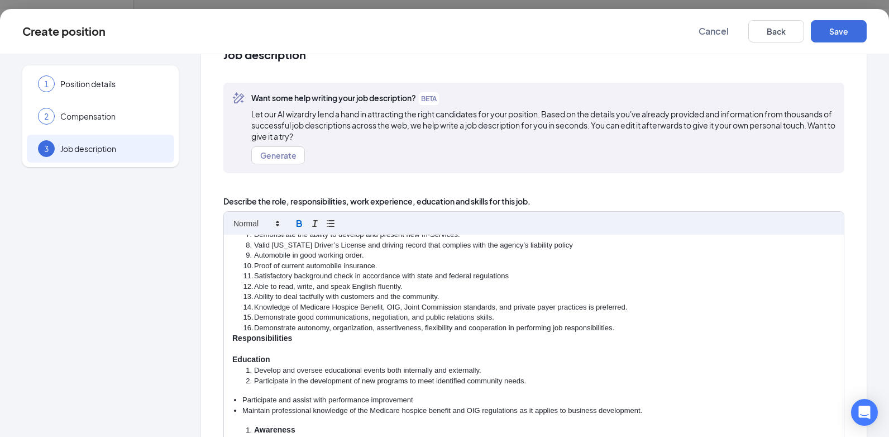
click at [265, 338] on strong "Responsibilities" at bounding box center [262, 337] width 60 height 9
click at [265, 339] on strong "Responsibilities" at bounding box center [262, 337] width 60 height 9
click at [265, 340] on strong "Responsibilities" at bounding box center [262, 337] width 60 height 9
click at [652, 331] on li "Demonstrate autonomy, organization, assertiveness, flexibility and cooperation …" at bounding box center [540, 328] width 593 height 10
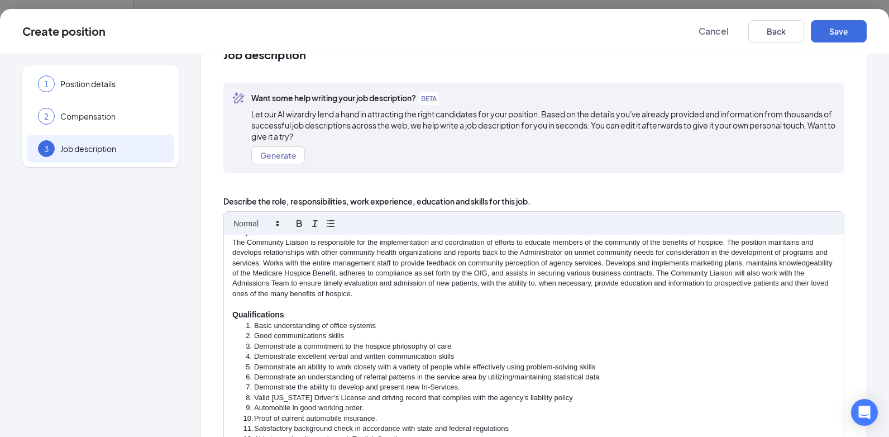
scroll to position [0, 0]
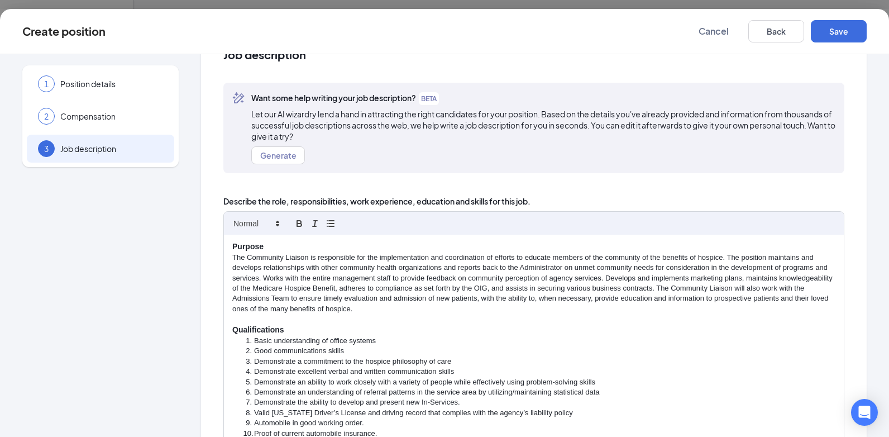
click at [257, 332] on strong "Qualifications" at bounding box center [258, 329] width 52 height 9
click at [429, 322] on p at bounding box center [533, 319] width 603 height 10
click at [258, 330] on strong "Qualifications" at bounding box center [258, 329] width 52 height 9
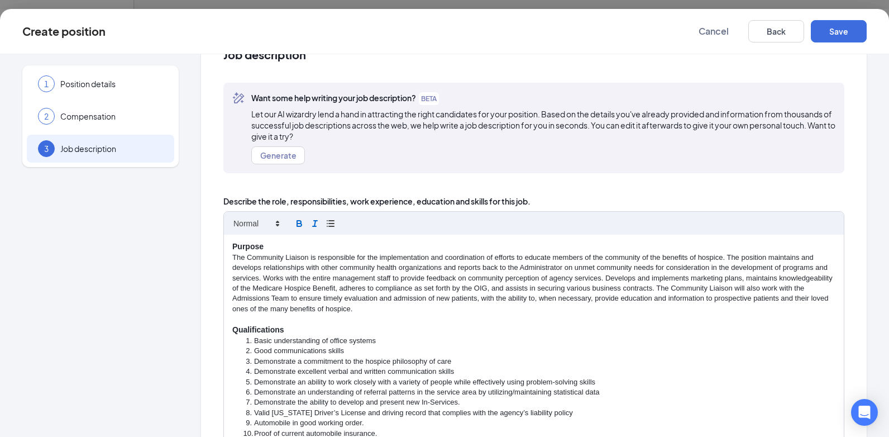
click at [311, 222] on icon "button" at bounding box center [315, 223] width 10 height 10
click at [307, 275] on p "The Community Liaison is responsible for the implementation and coordination of…" at bounding box center [533, 283] width 603 height 62
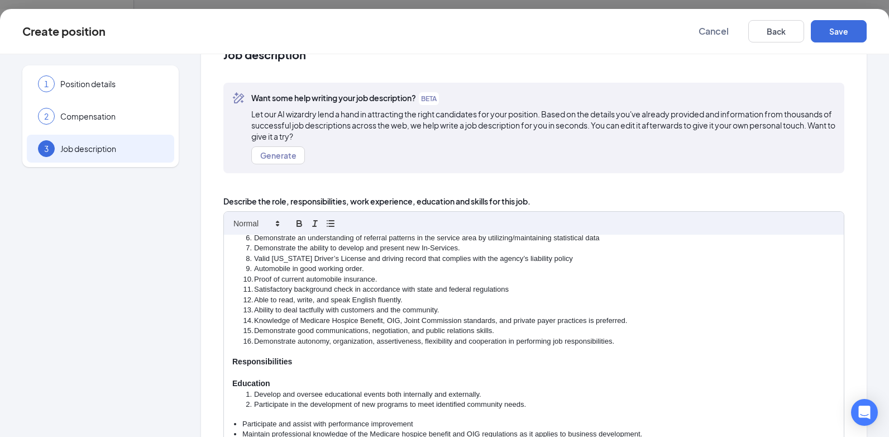
scroll to position [168, 0]
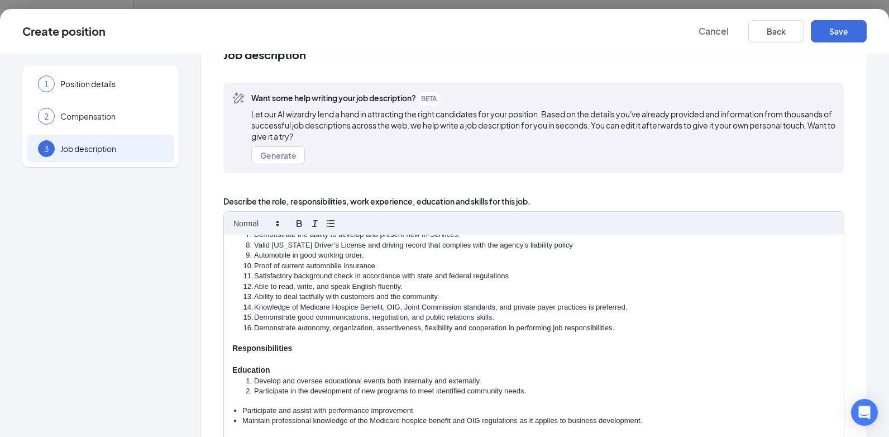
click at [275, 353] on p "Responsibilities" at bounding box center [533, 348] width 603 height 11
click at [309, 226] on button "button" at bounding box center [315, 223] width 16 height 13
click at [244, 412] on li "Participate and assist with performance improvement" at bounding box center [538, 410] width 593 height 10
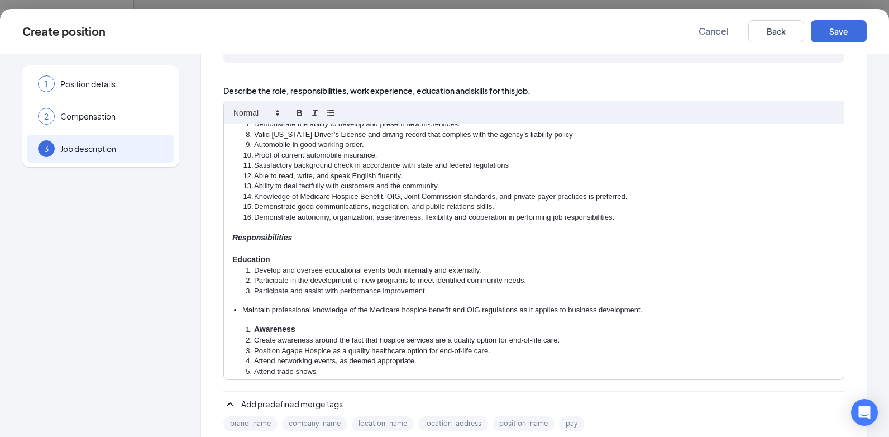
scroll to position [150, 0]
click at [242, 315] on div "Purpose The Community Liaison is responsible for the implementation and coordin…" at bounding box center [534, 251] width 620 height 256
click at [244, 308] on li "Maintain professional knowledge of the Medicare hospice benefit and OIG regulat…" at bounding box center [538, 309] width 593 height 10
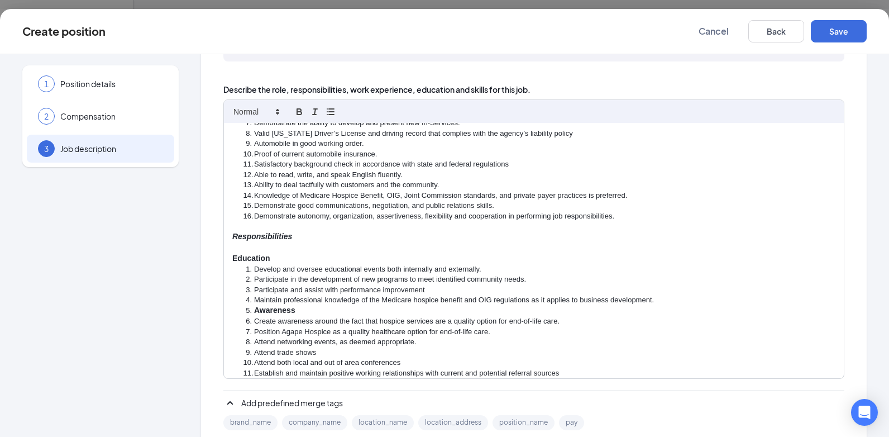
click at [253, 313] on li "Awareness" at bounding box center [540, 310] width 593 height 11
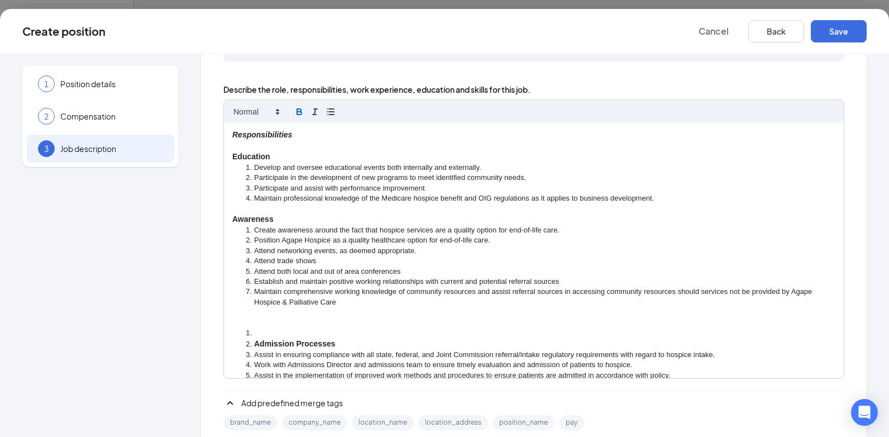
scroll to position [279, 0]
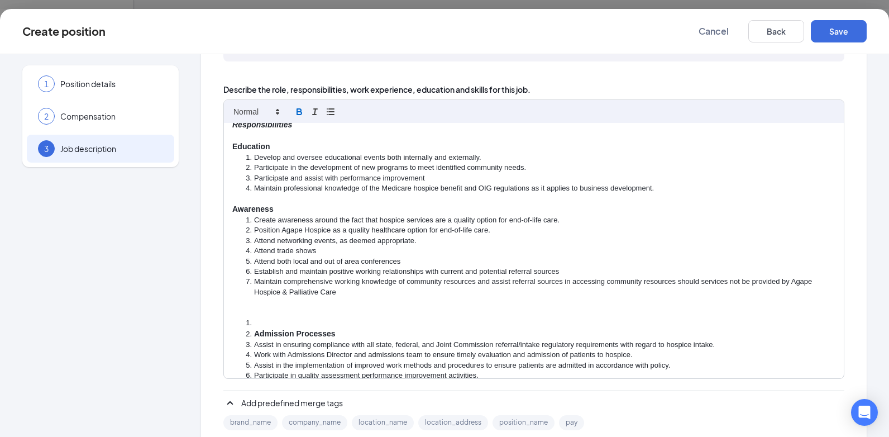
click at [257, 333] on strong "Admission Processes" at bounding box center [295, 333] width 82 height 9
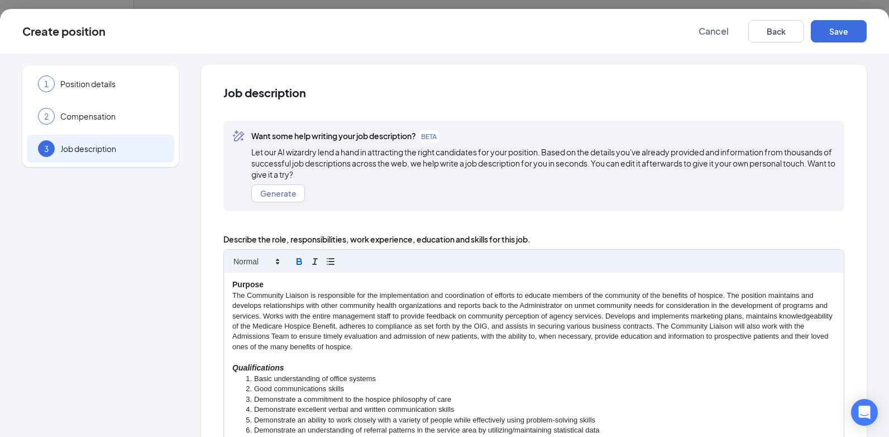
scroll to position [0, 0]
click at [846, 33] on button "Save" at bounding box center [839, 31] width 56 height 22
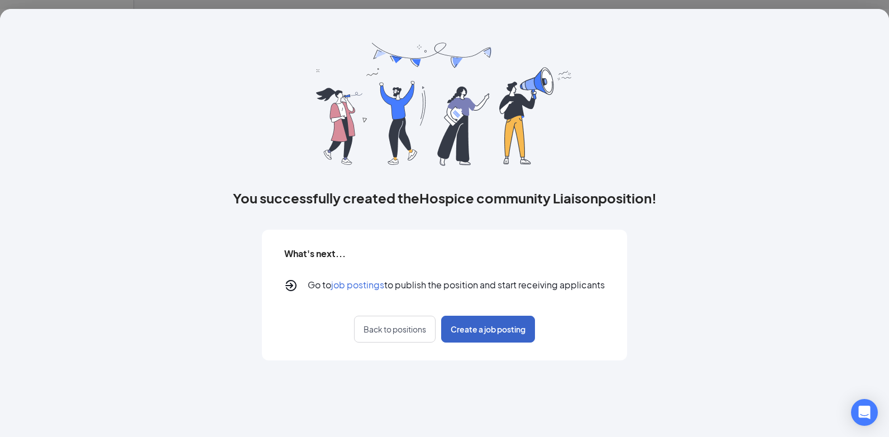
click at [513, 331] on span "Create a job posting" at bounding box center [488, 328] width 75 height 11
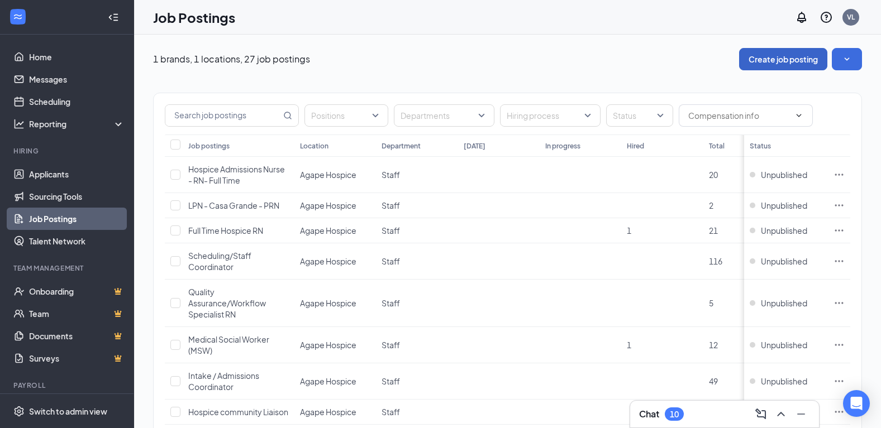
click at [778, 63] on button "Create job posting" at bounding box center [783, 59] width 88 height 22
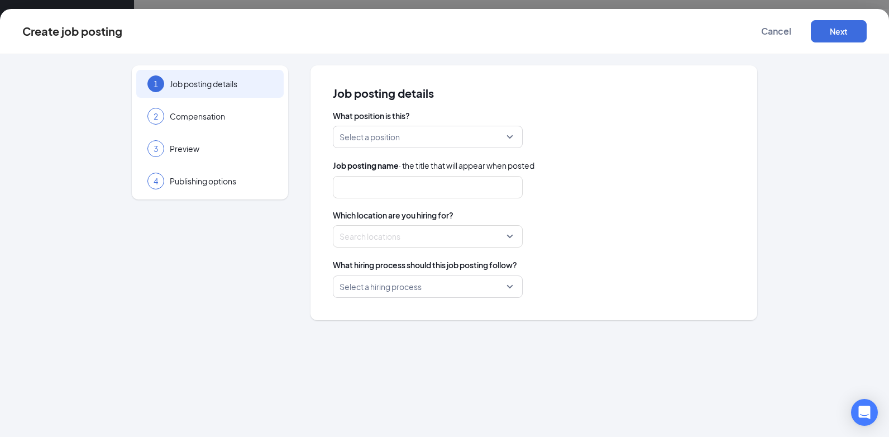
click at [467, 128] on input "search" at bounding box center [424, 136] width 169 height 21
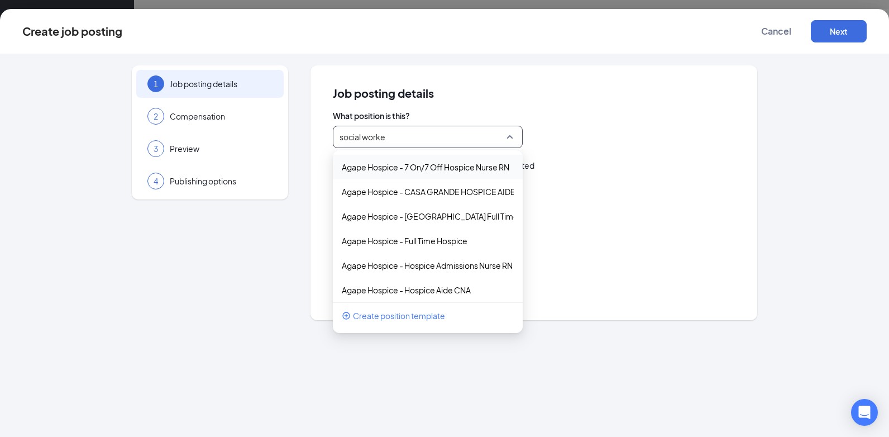
type input "social worker"
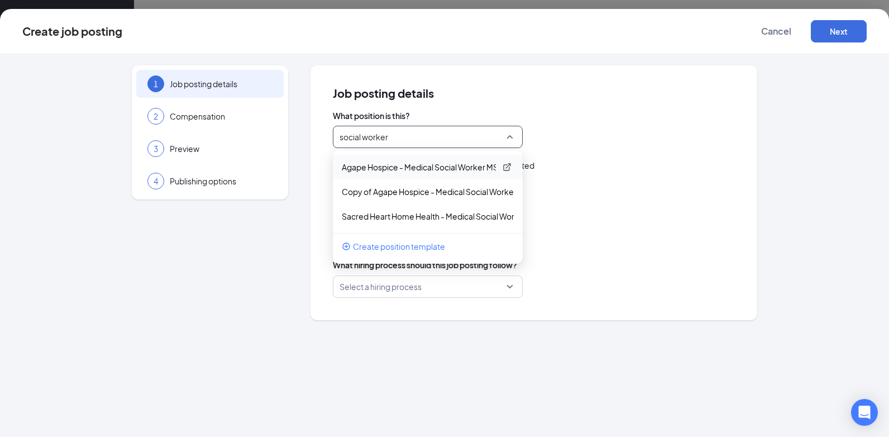
click at [448, 170] on p "Agape Hospice - Medical Social Worker MSW" at bounding box center [419, 166] width 154 height 11
type input "Medical Social Worker MSW"
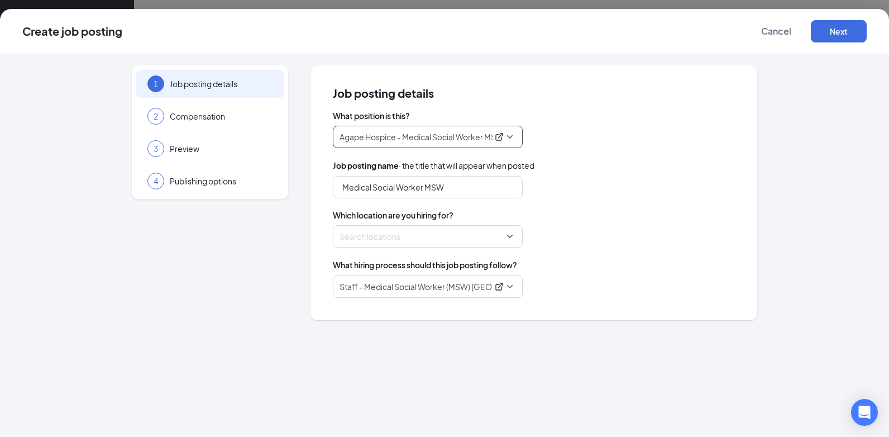
click at [505, 239] on div at bounding box center [424, 236] width 169 height 18
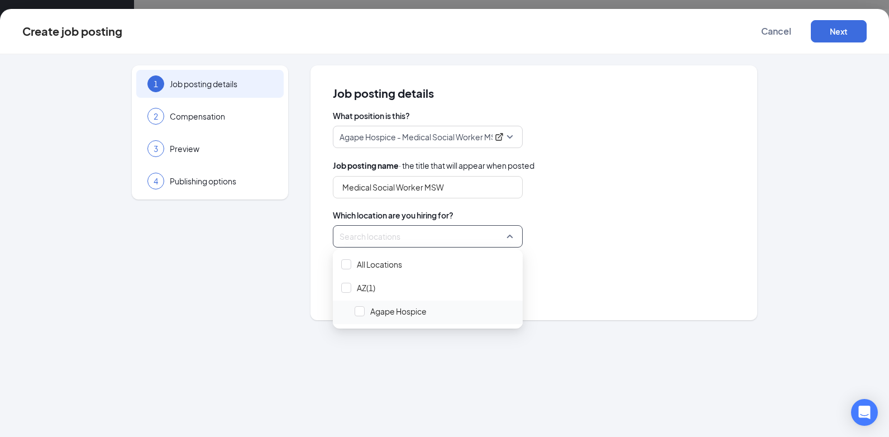
click at [357, 318] on span "Agape Hospice" at bounding box center [435, 310] width 168 height 21
click at [350, 261] on div at bounding box center [346, 264] width 10 height 10
click at [365, 310] on span "Agape Hospice" at bounding box center [435, 310] width 168 height 21
click at [646, 279] on div "Staff - Medical Social Worker (MSW) [GEOGRAPHIC_DATA]" at bounding box center [534, 286] width 402 height 22
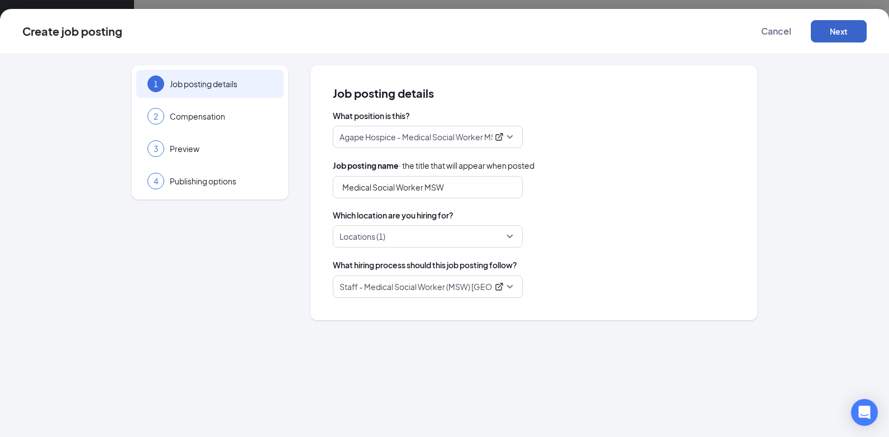
click at [851, 28] on button "Next" at bounding box center [839, 31] width 56 height 22
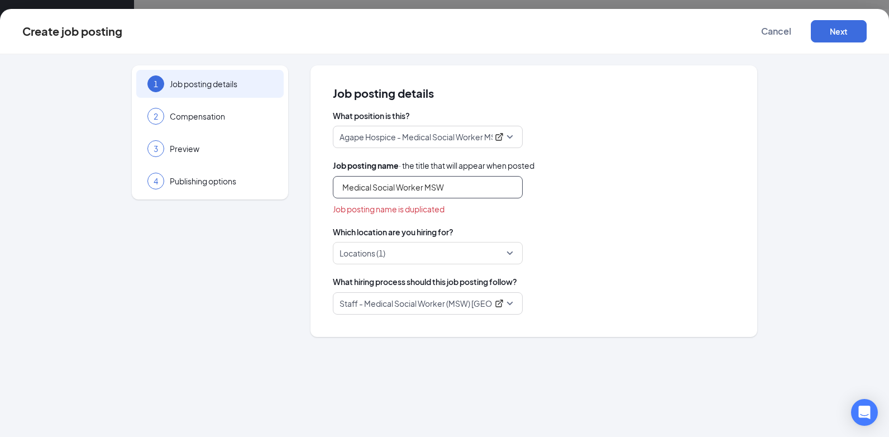
click at [478, 186] on input "Medical Social Worker MSW" at bounding box center [428, 187] width 190 height 22
click at [473, 187] on input "Medical Social Worker MSW" at bounding box center [428, 187] width 190 height 22
drag, startPoint x: 473, startPoint y: 187, endPoint x: 343, endPoint y: 180, distance: 130.3
click at [343, 180] on input "Medical Social Worker MSW" at bounding box center [428, 187] width 190 height 22
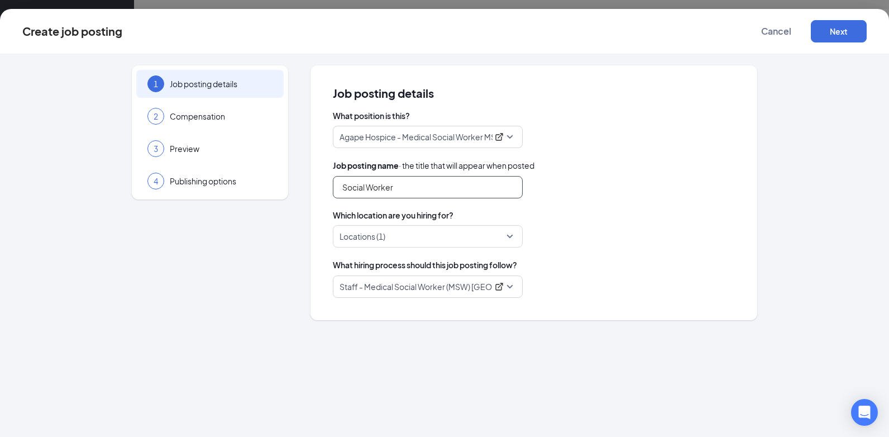
click at [343, 183] on input "Social Worker" at bounding box center [428, 187] width 190 height 22
type input "Transitional Care/Community Social Worker"
click at [559, 274] on div "What hiring process should this job posting follow? Staff - Medical Social Work…" at bounding box center [534, 278] width 402 height 39
click at [478, 287] on p "Staff - Medical Social Worker (MSW) [GEOGRAPHIC_DATA]" at bounding box center [414, 286] width 149 height 11
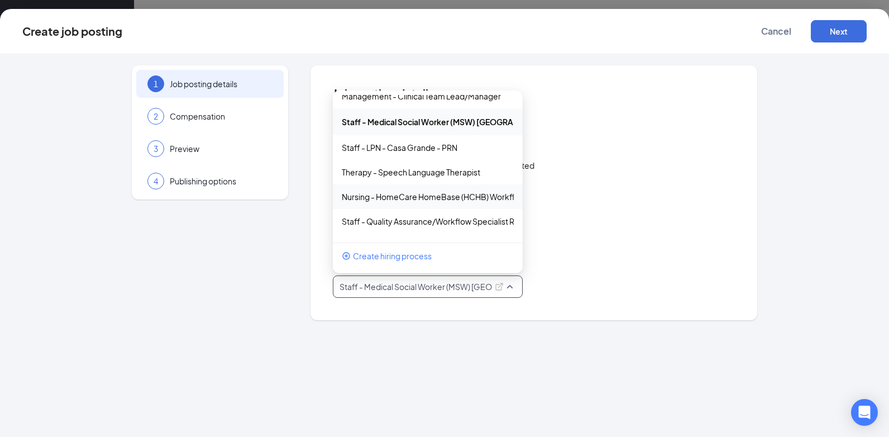
scroll to position [29, 0]
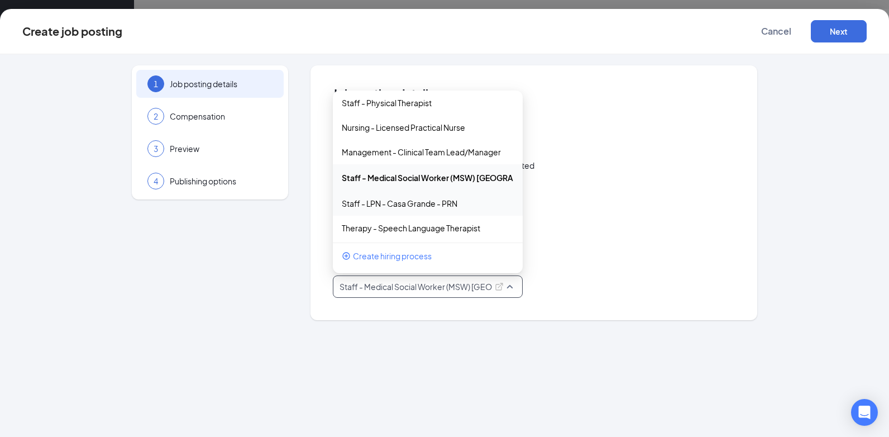
click at [600, 236] on div "Locations (1)" at bounding box center [534, 236] width 402 height 22
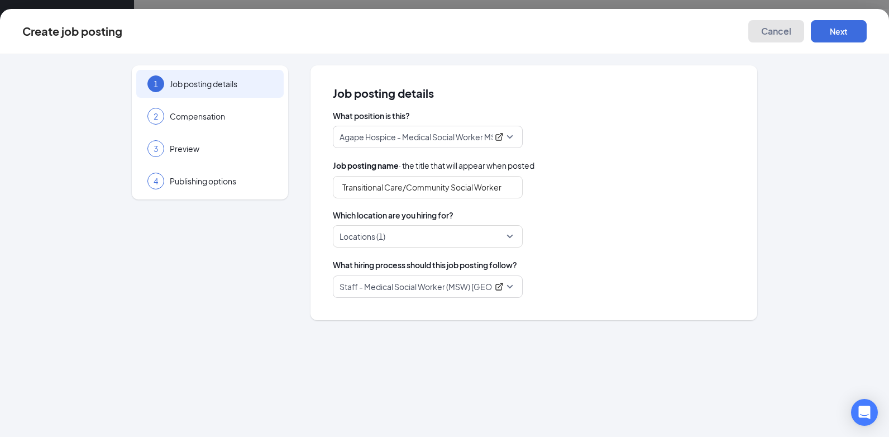
click at [758, 34] on button "Cancel" at bounding box center [776, 31] width 56 height 22
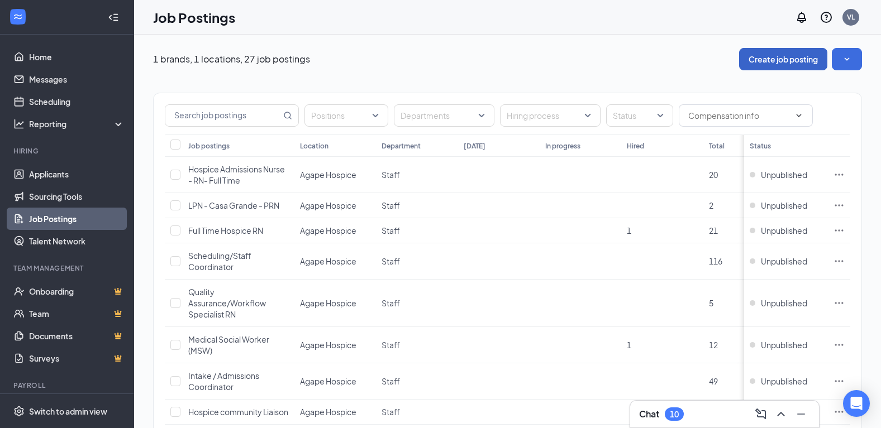
click at [786, 61] on button "Create job posting" at bounding box center [783, 59] width 88 height 22
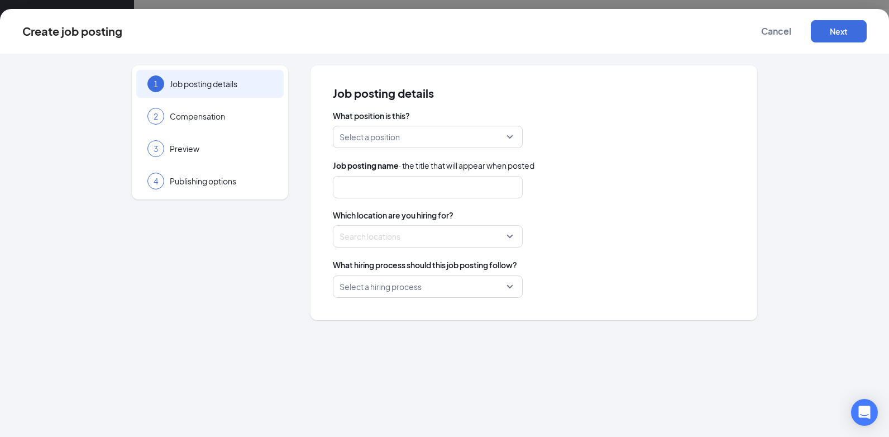
click at [431, 124] on div "What position is this? Select a position" at bounding box center [534, 129] width 402 height 38
click at [433, 129] on input "search" at bounding box center [424, 136] width 169 height 21
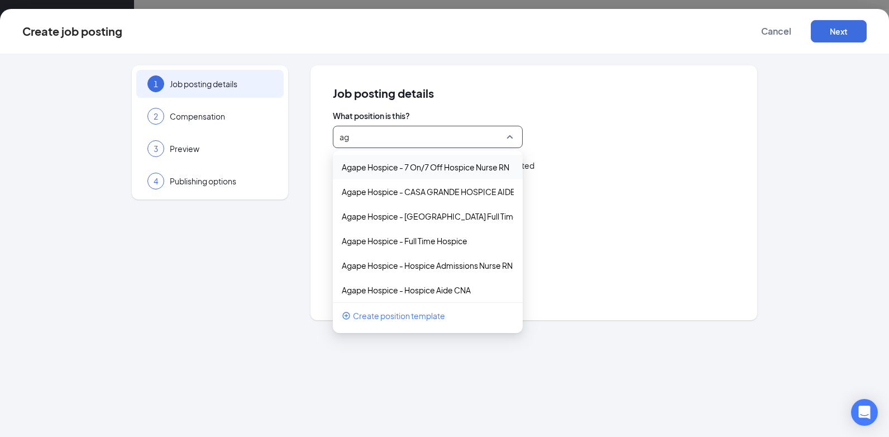
type input "a"
type input "CNA"
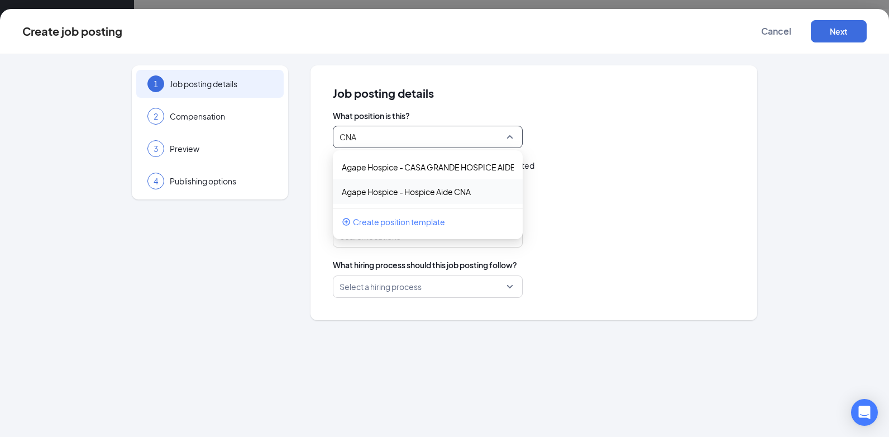
click at [424, 203] on div "Agape Hospice - Hospice Aide CNA" at bounding box center [428, 191] width 190 height 25
type input "Hospice Aide CNA"
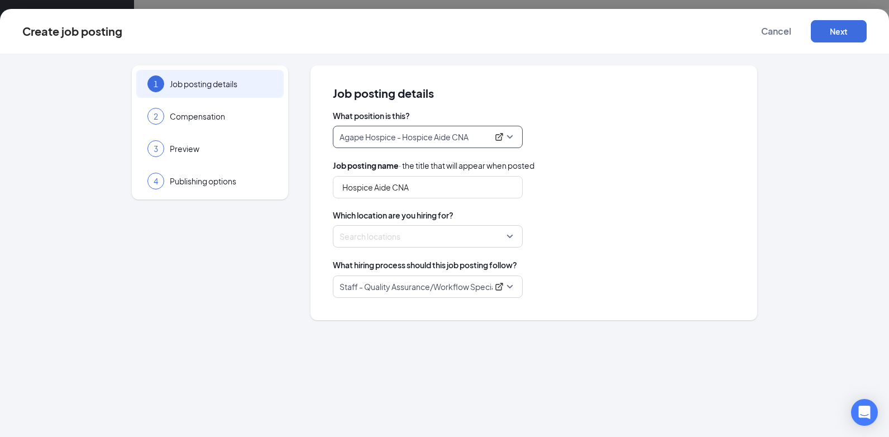
click at [478, 244] on div at bounding box center [424, 236] width 169 height 18
click at [597, 252] on div "What position is this? Agape Hospice - Hospice Aide CNA 86770 86769 Agape Hospi…" at bounding box center [534, 204] width 402 height 188
drag, startPoint x: 509, startPoint y: 222, endPoint x: 509, endPoint y: 238, distance: 16.8
click at [509, 238] on div "Which location are you hiring for? Search locations" at bounding box center [534, 228] width 402 height 38
click at [509, 238] on div "Search locations" at bounding box center [428, 236] width 190 height 22
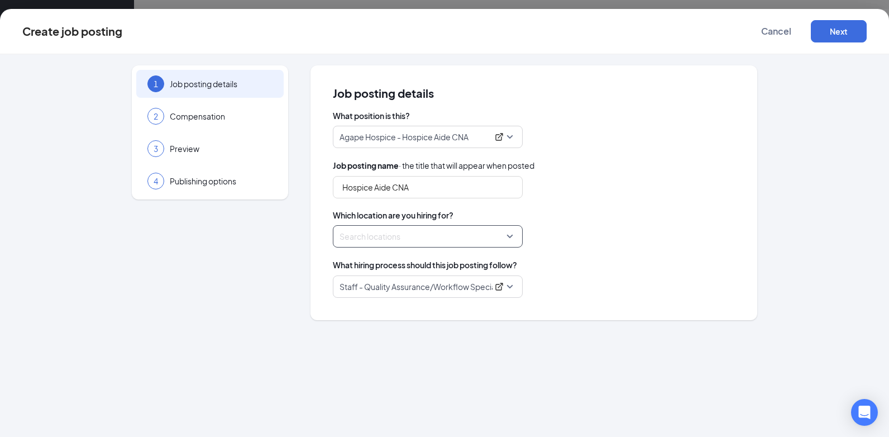
click at [509, 238] on div "Search locations" at bounding box center [428, 236] width 190 height 22
click at [509, 280] on span "Staff - Quality Assurance/Workflow Specialist RN" at bounding box center [428, 286] width 176 height 21
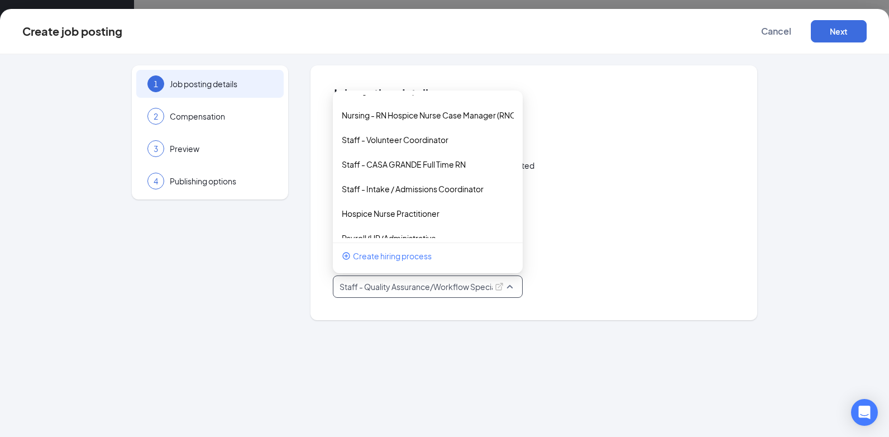
scroll to position [252, 0]
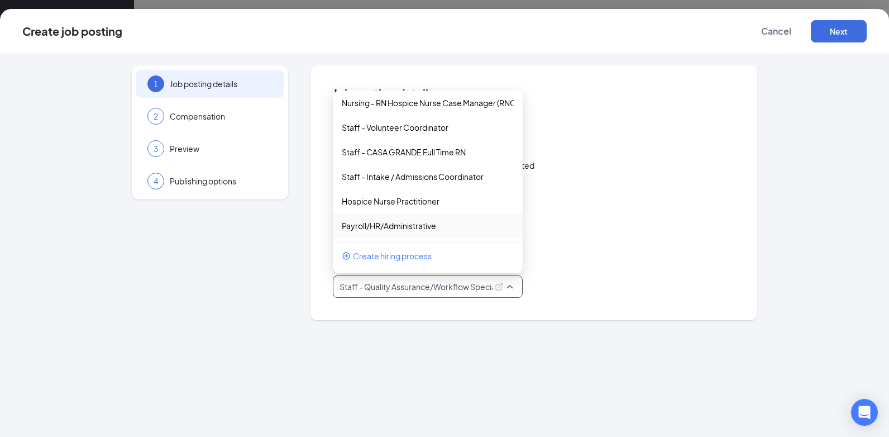
click at [617, 269] on div "What hiring process should this job posting follow?" at bounding box center [534, 265] width 402 height 12
